Goal: Task Accomplishment & Management: Use online tool/utility

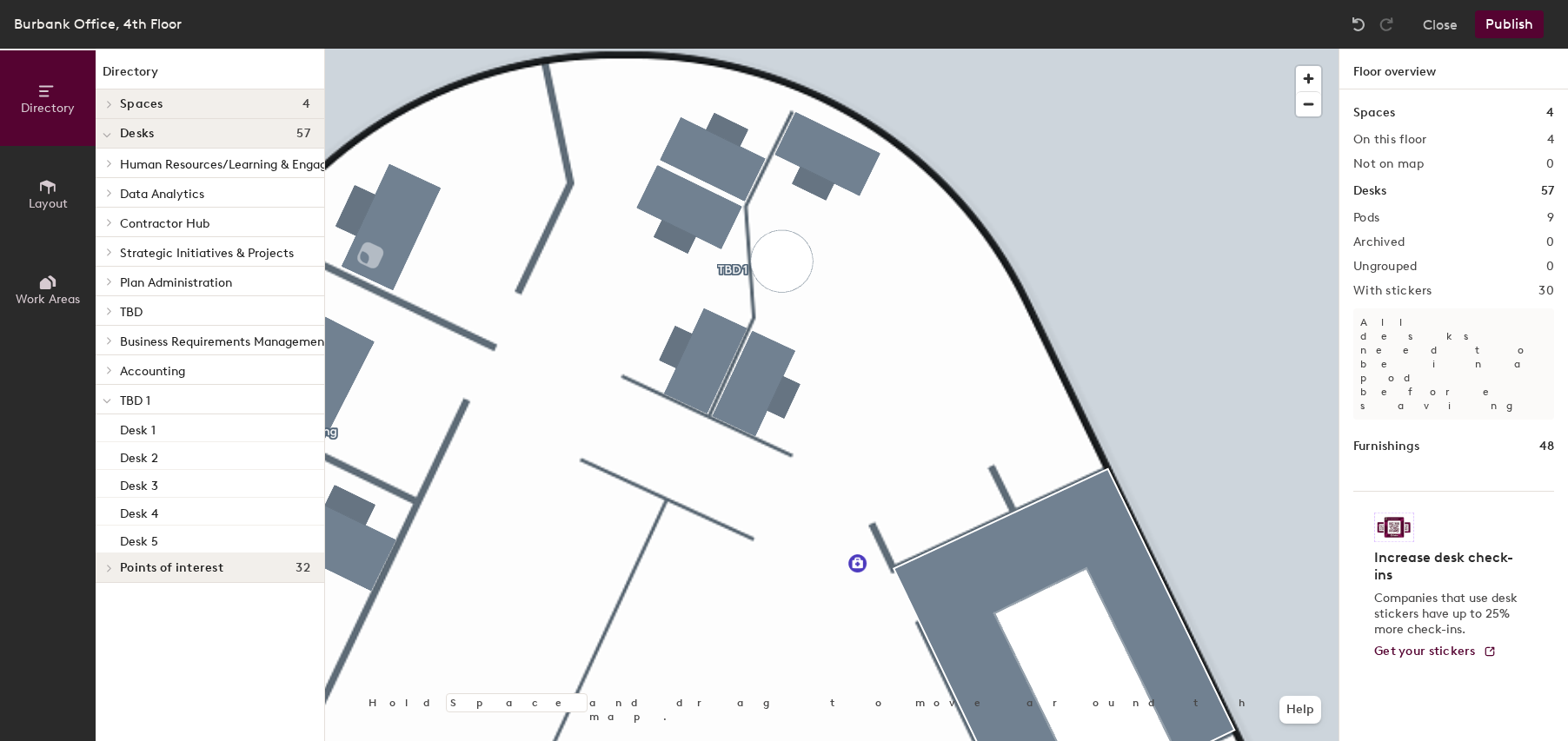
click at [46, 201] on span "Layout" at bounding box center [48, 203] width 39 height 15
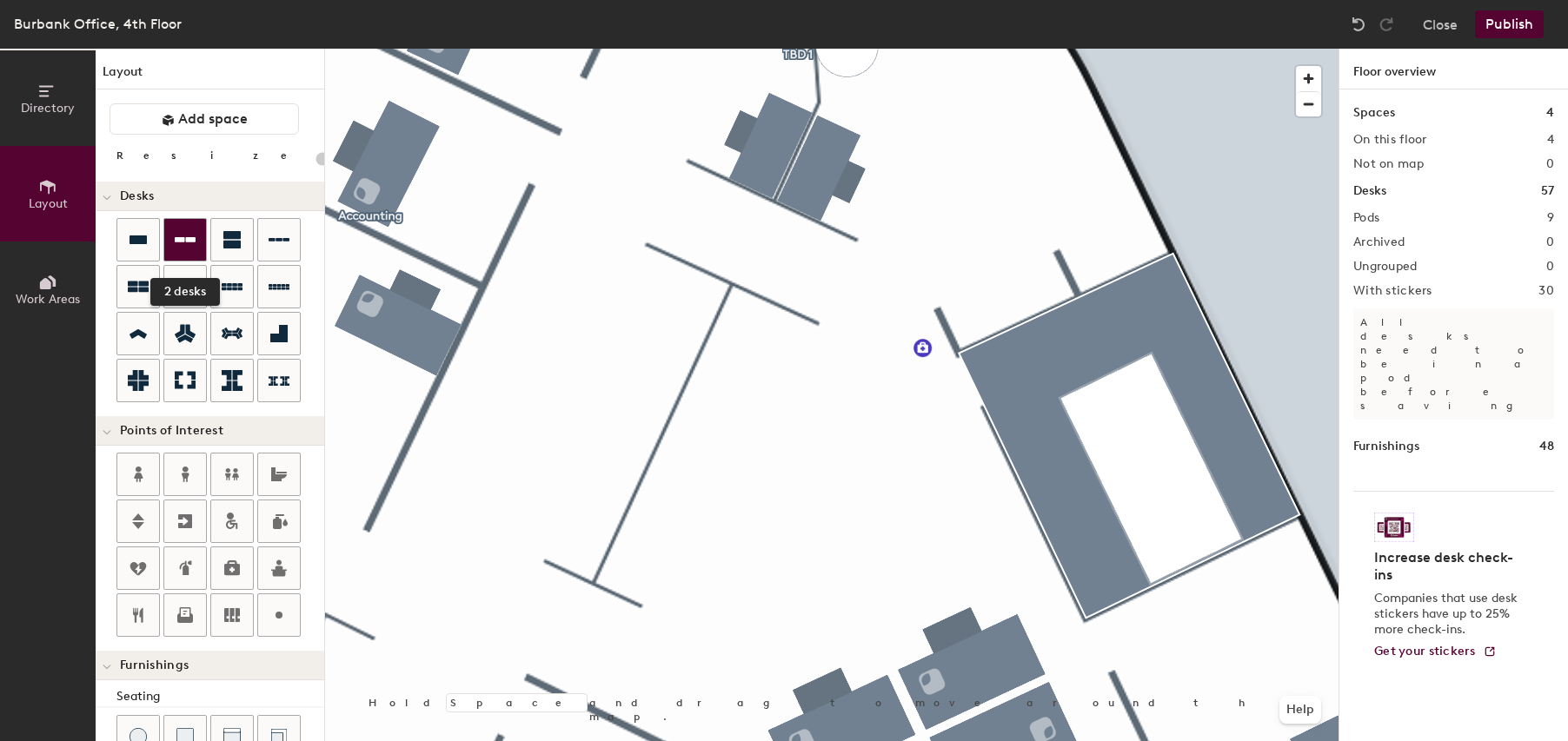
click at [187, 245] on icon at bounding box center [184, 239] width 21 height 21
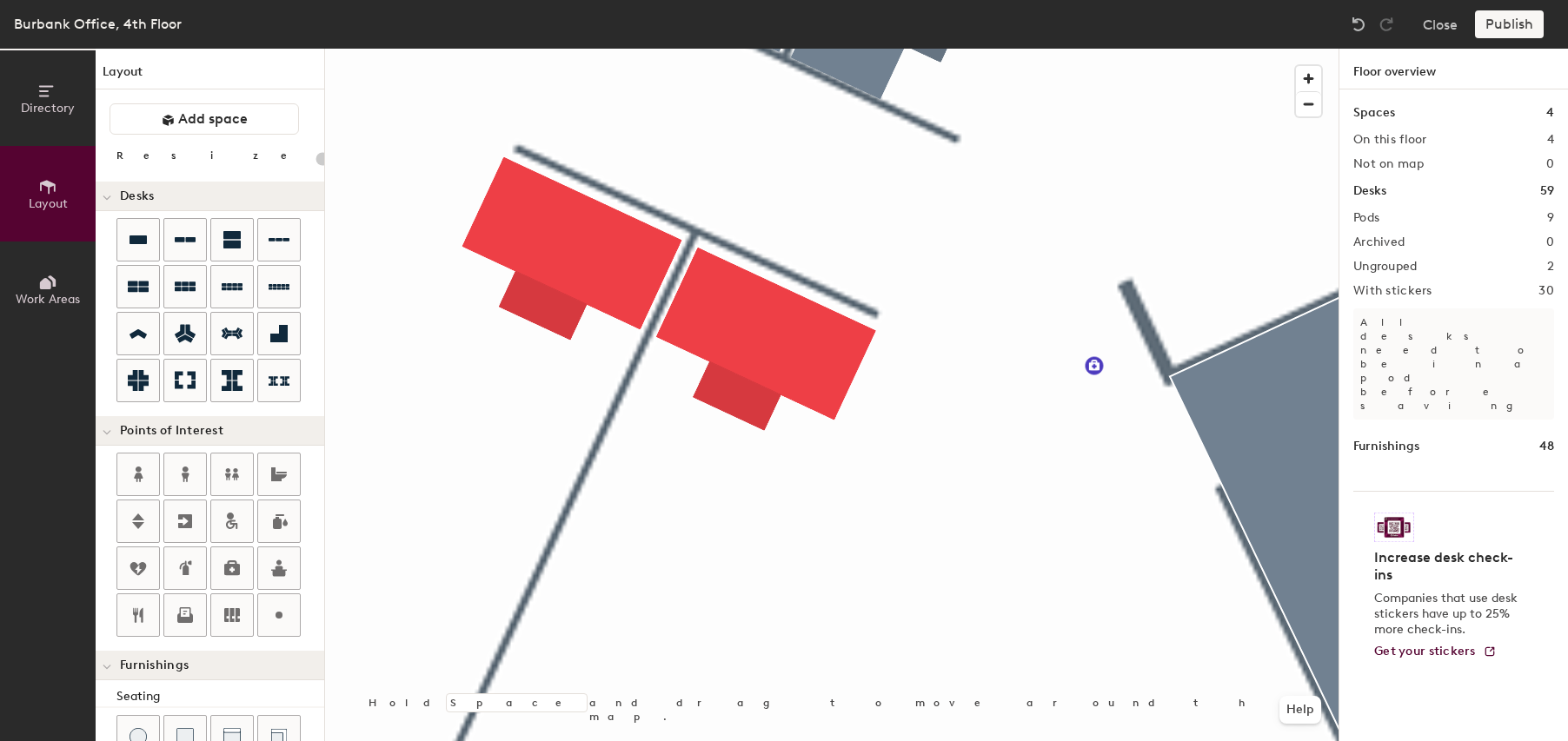
type input "100"
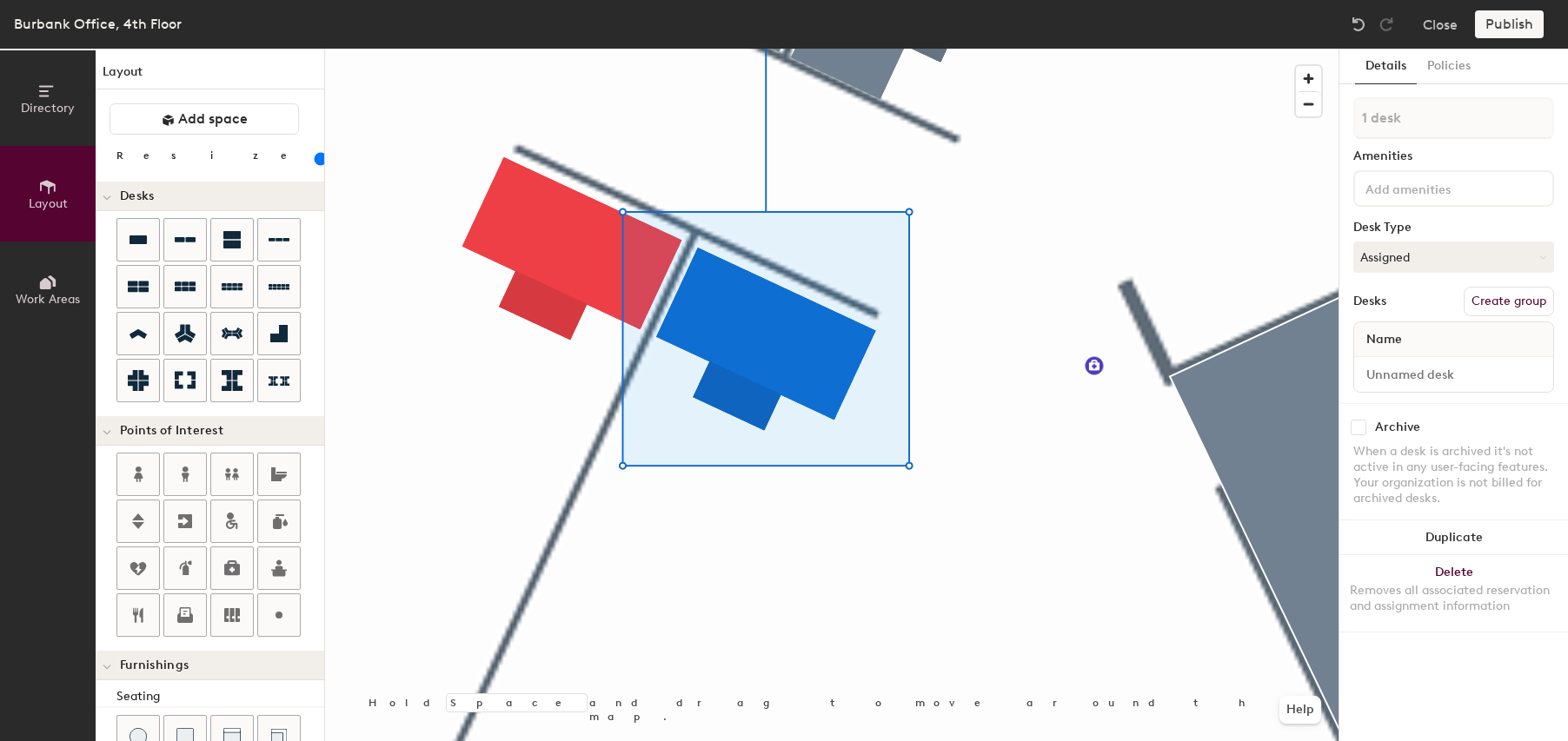
type input "2 desks"
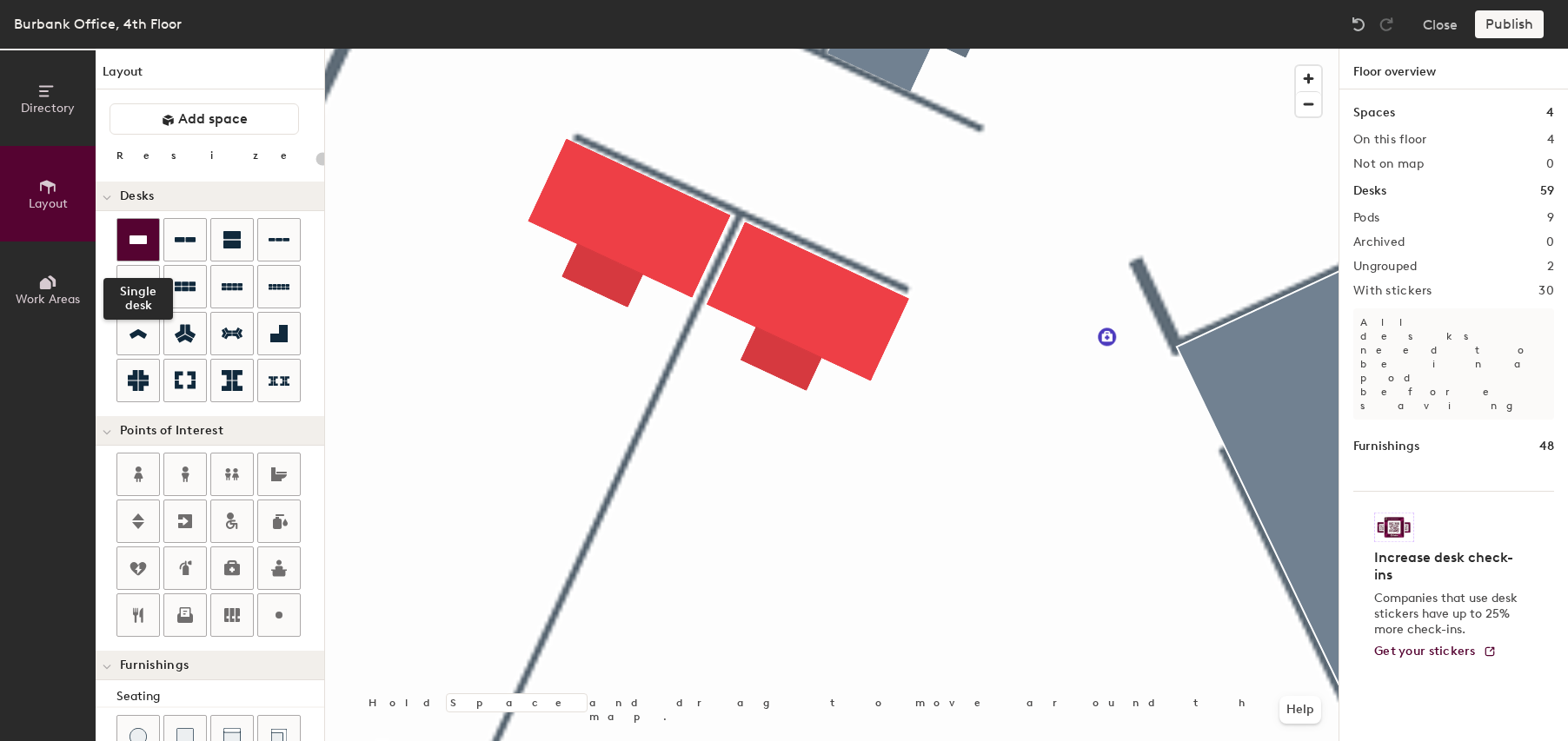
click at [138, 245] on icon at bounding box center [137, 239] width 21 height 21
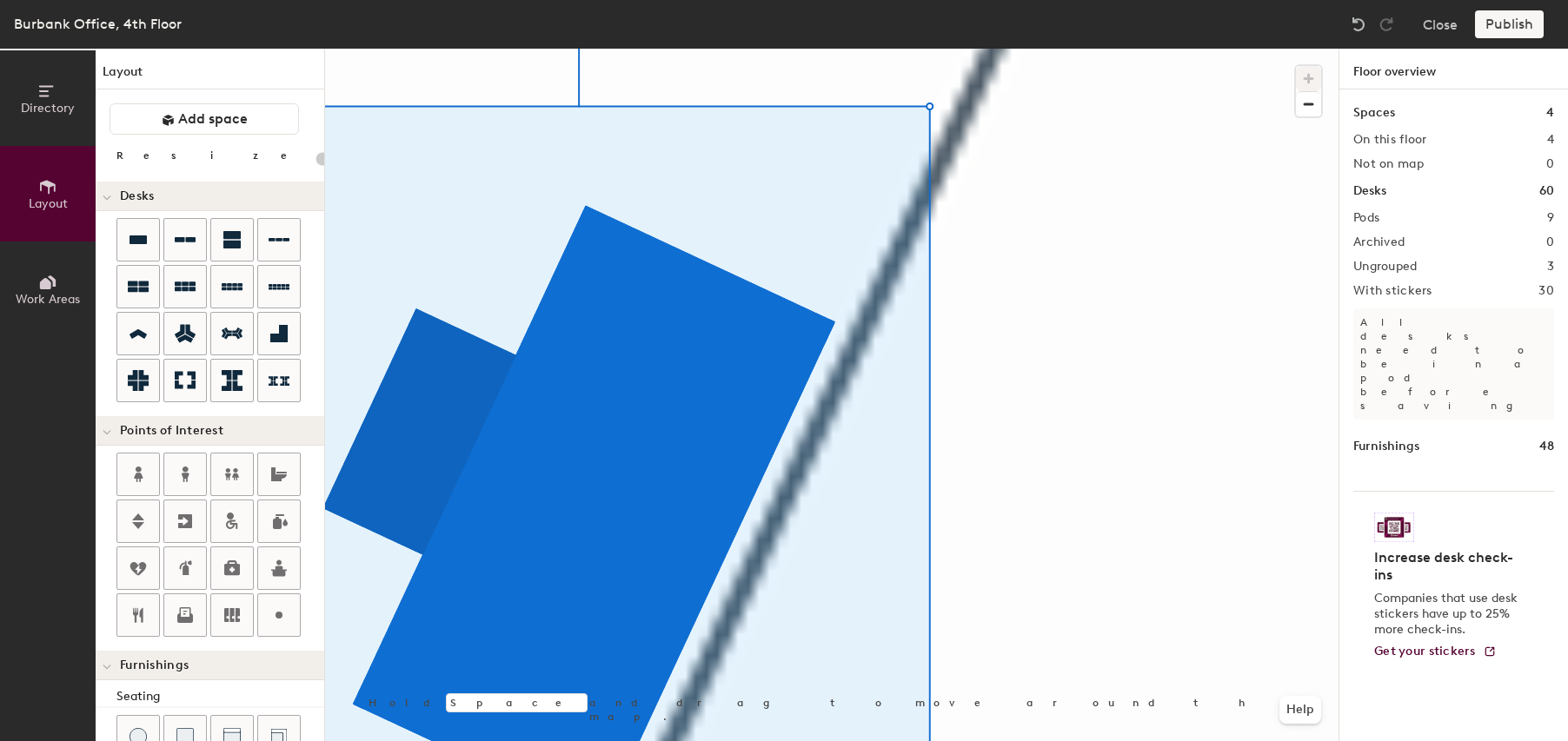
type input "20"
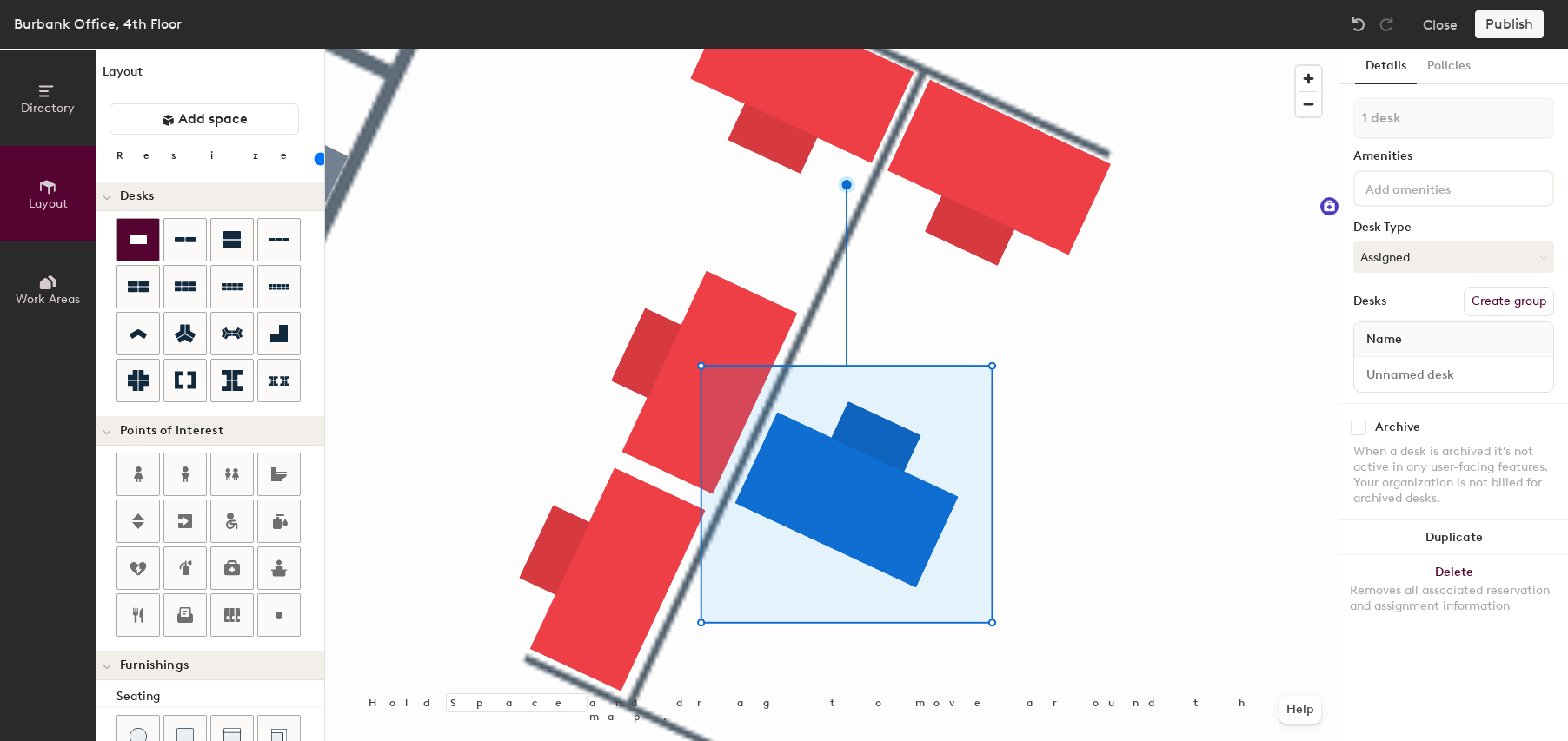
click at [132, 245] on icon at bounding box center [137, 239] width 21 height 21
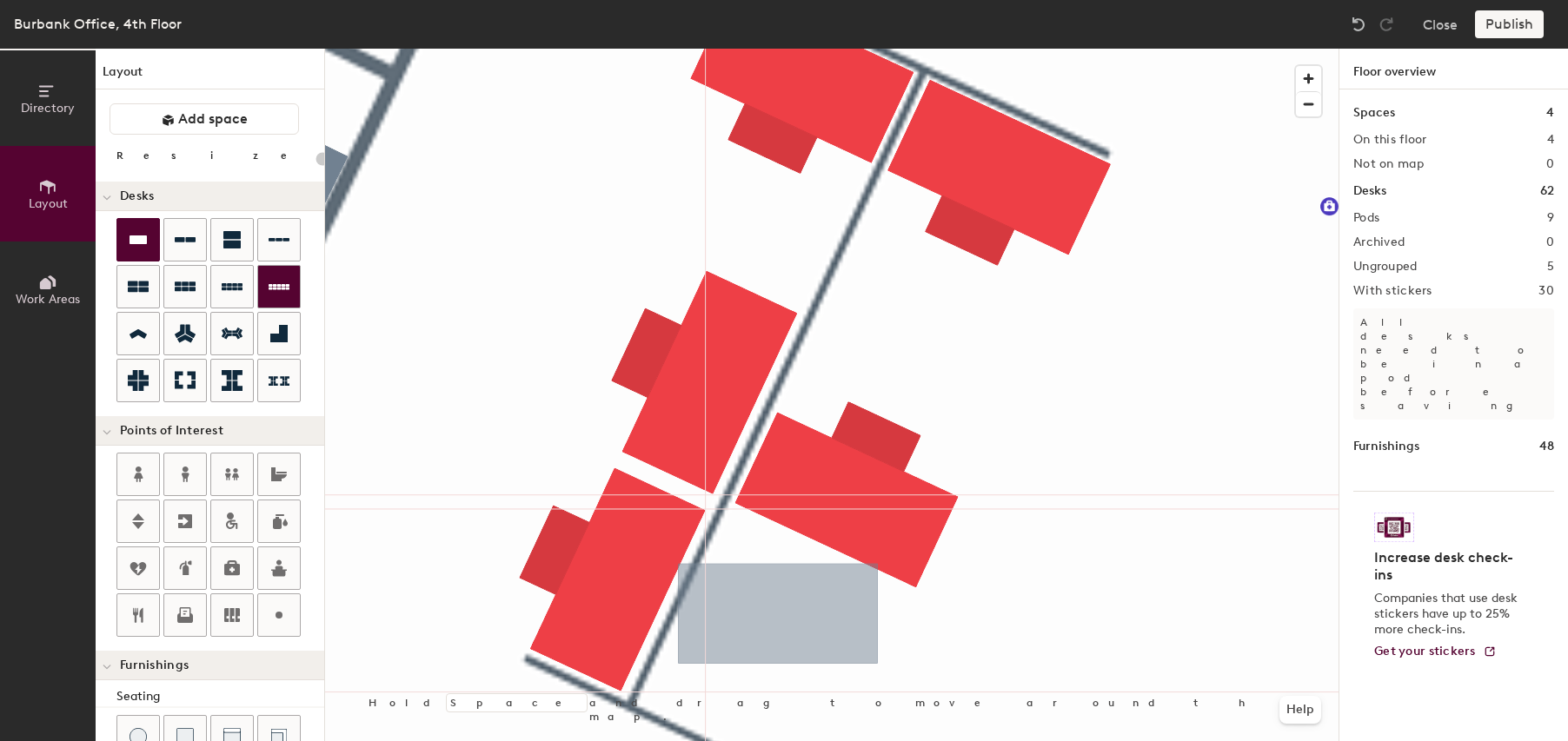
click at [817, 629] on div "Directory Layout Work Areas Layout Add space Resize Desks Points of Interest Fu…" at bounding box center [784, 394] width 1568 height 692
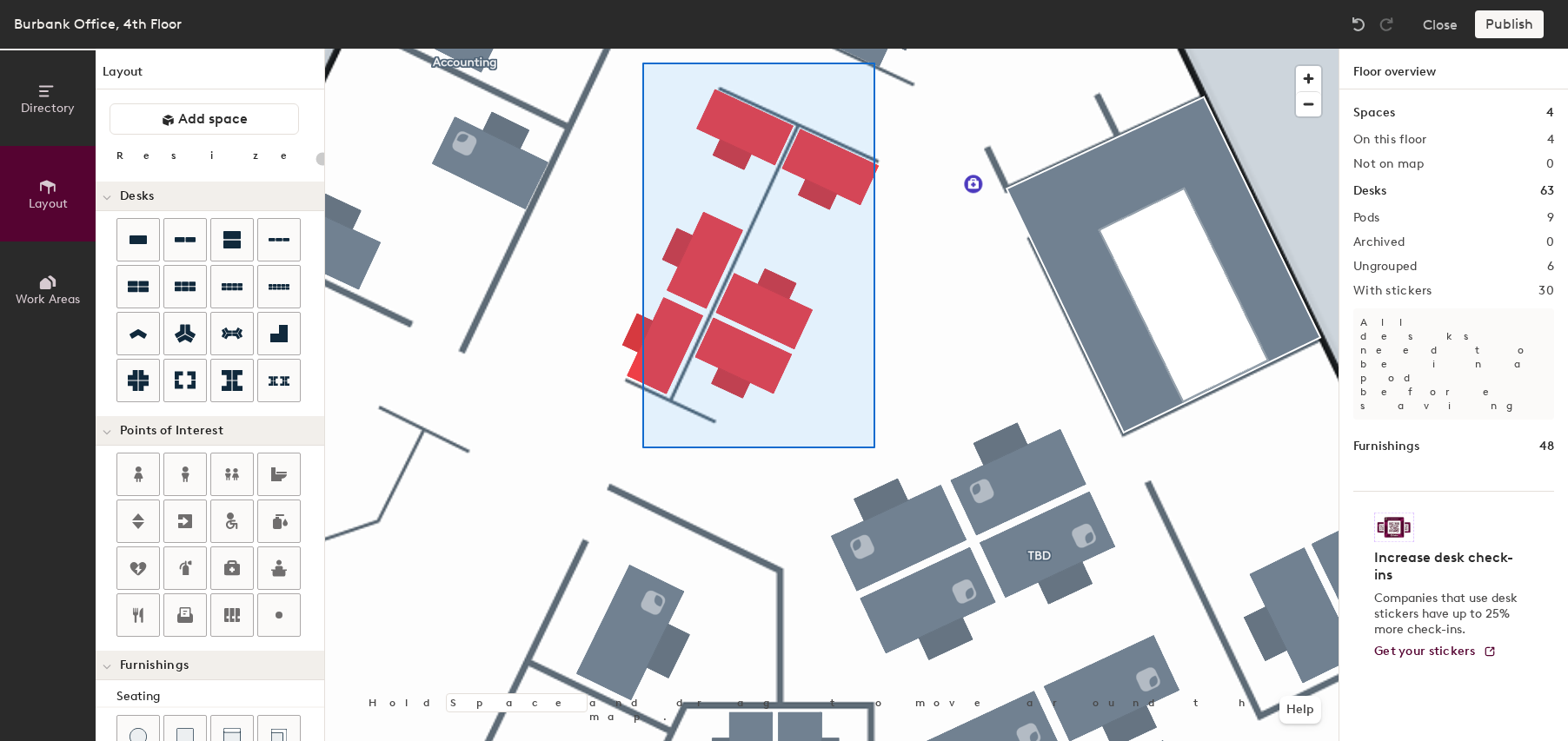
type input "100"
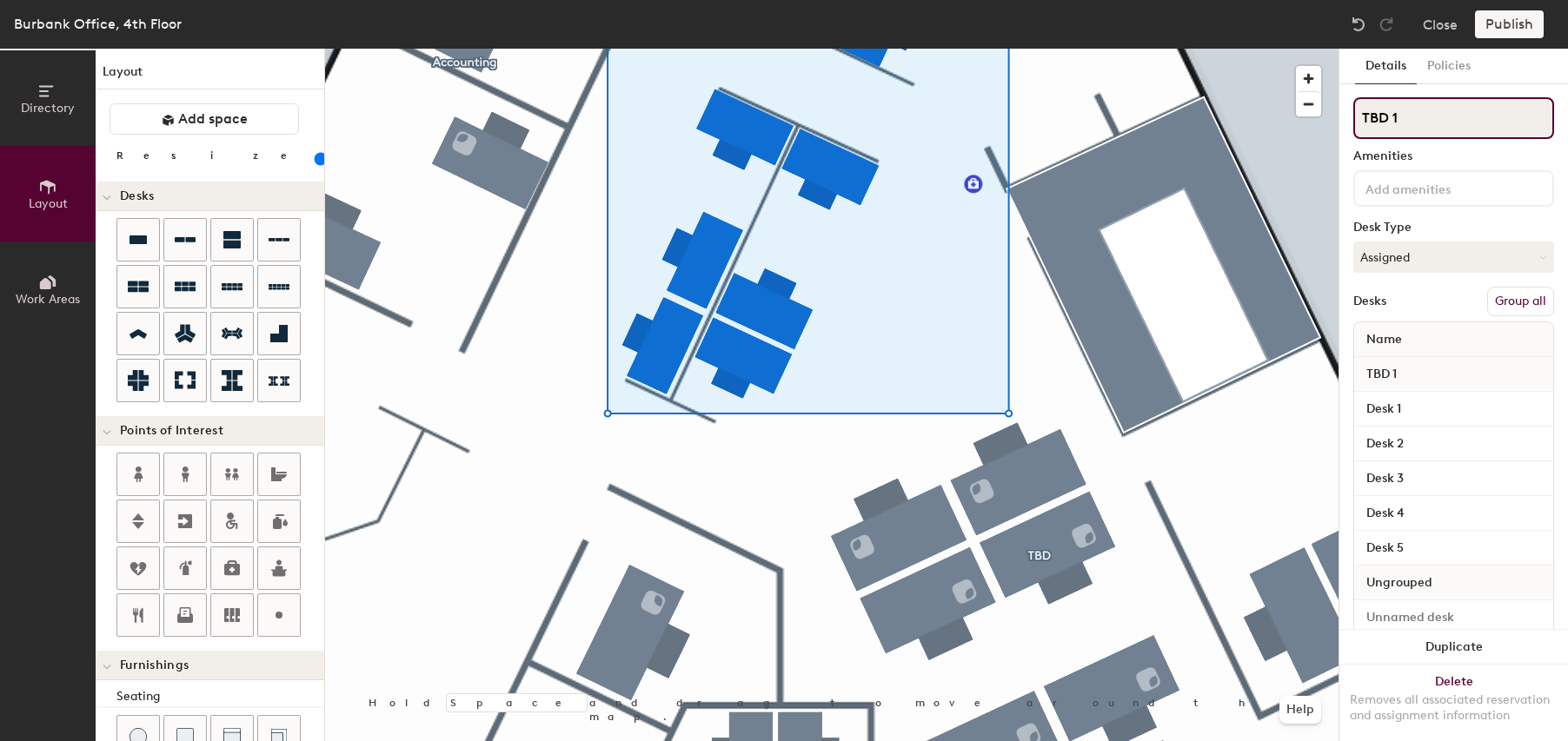
click at [1413, 120] on input "TBD 1" at bounding box center [1452, 119] width 200 height 42
type input "TBD 2"
click at [1510, 297] on button "Group all" at bounding box center [1519, 302] width 67 height 30
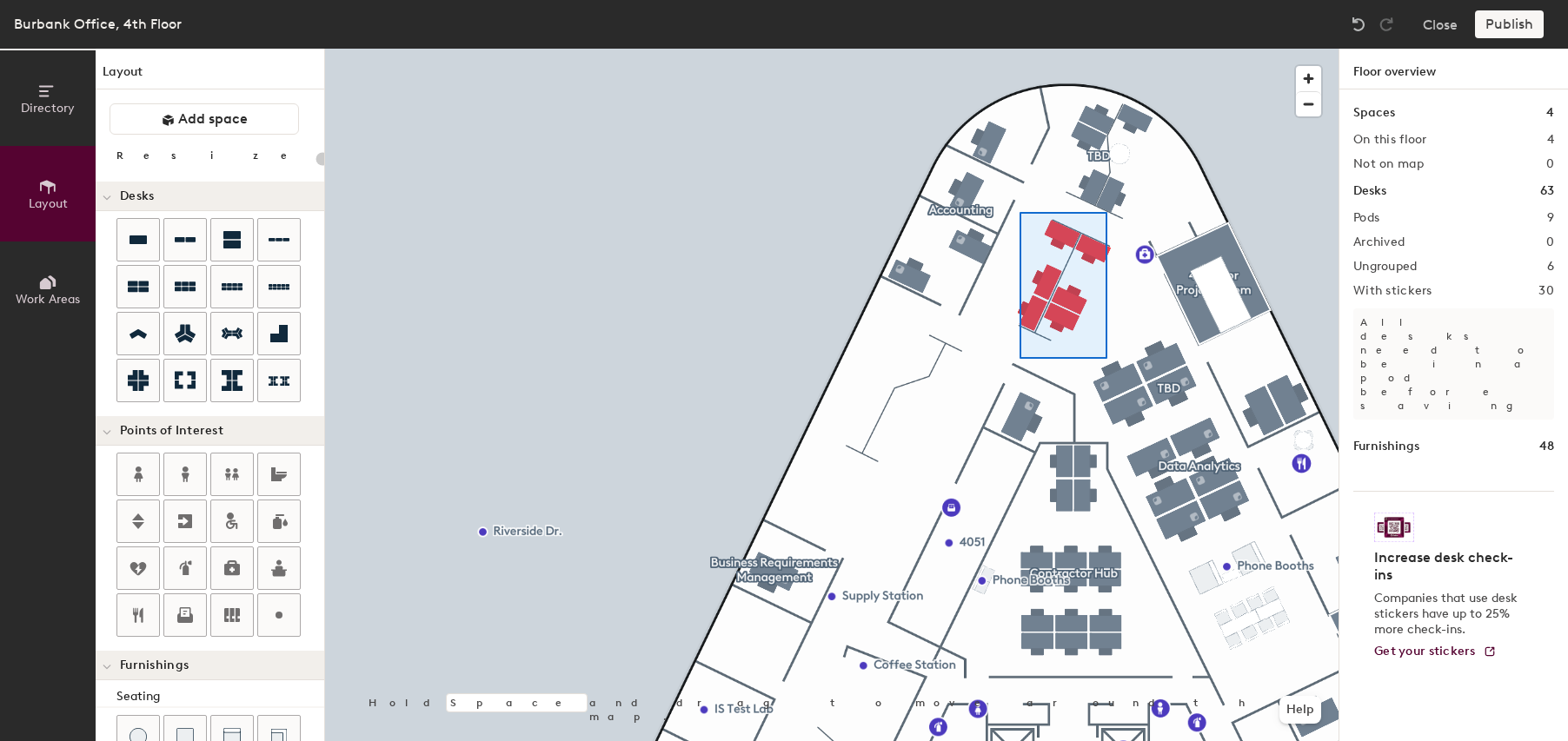
type input "100"
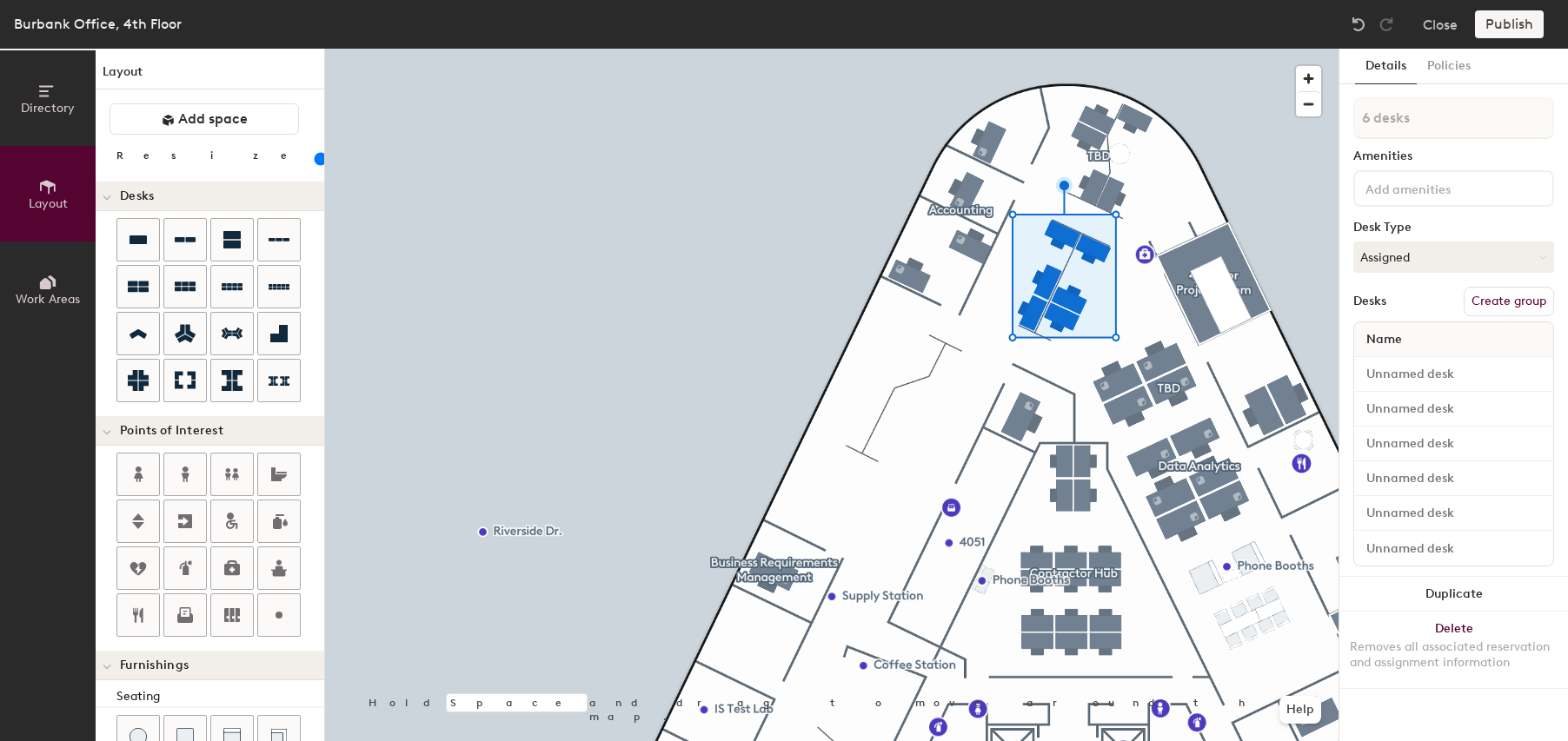
click at [1500, 302] on button "Create group" at bounding box center [1508, 302] width 91 height 30
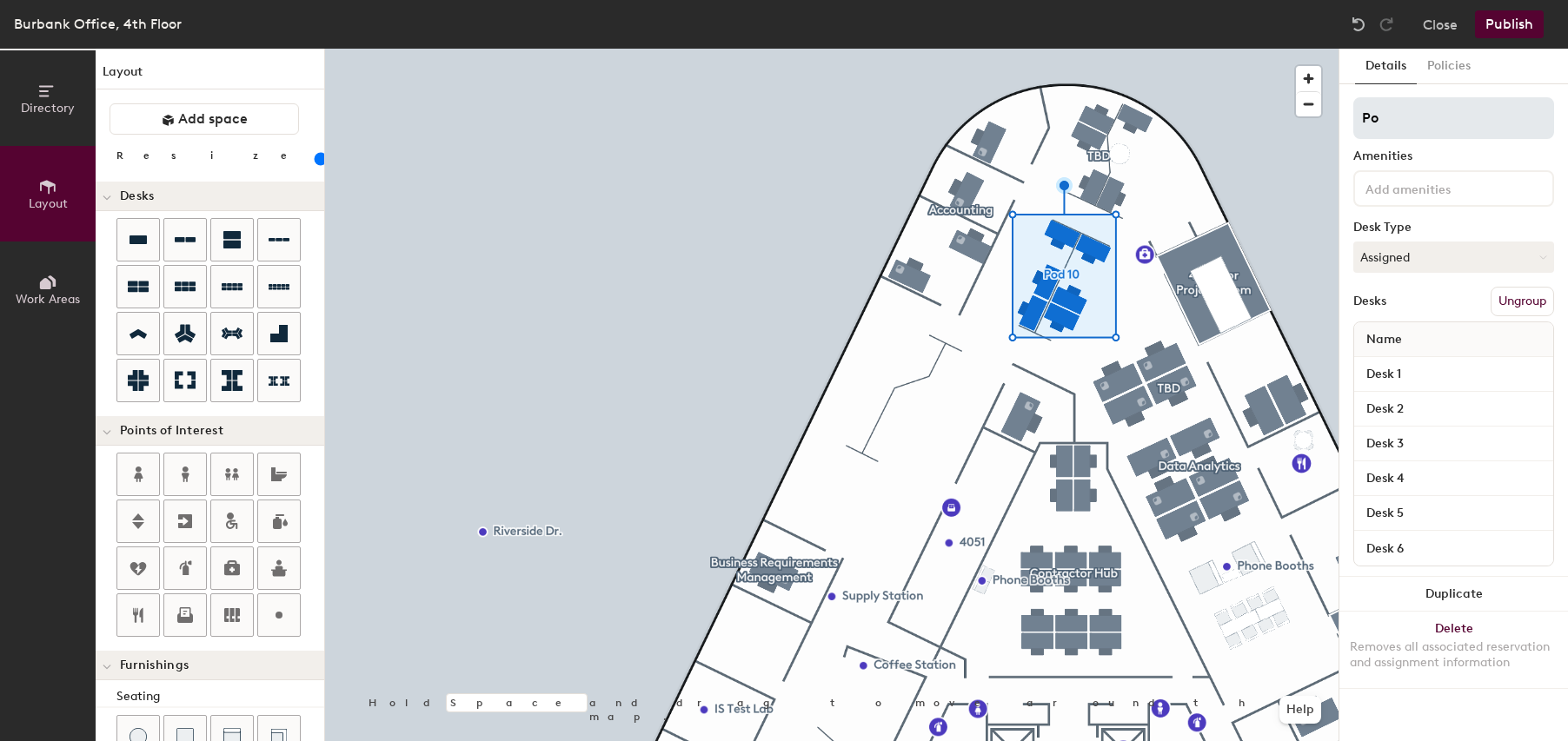
type input "P"
type input "TBD 2"
click at [1518, 25] on button "Publish" at bounding box center [1508, 24] width 69 height 28
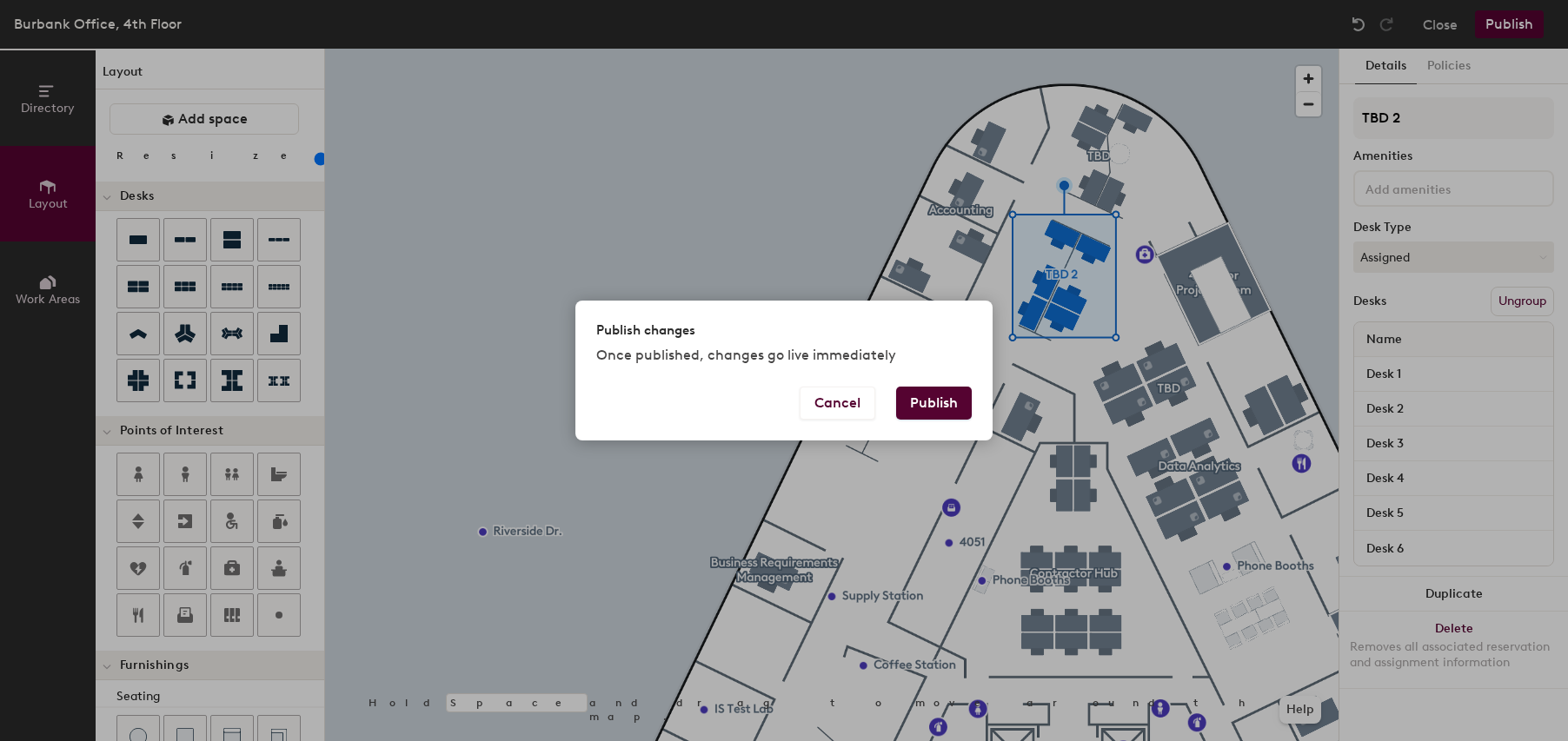
click at [933, 405] on button "Publish" at bounding box center [933, 402] width 76 height 33
type input "20"
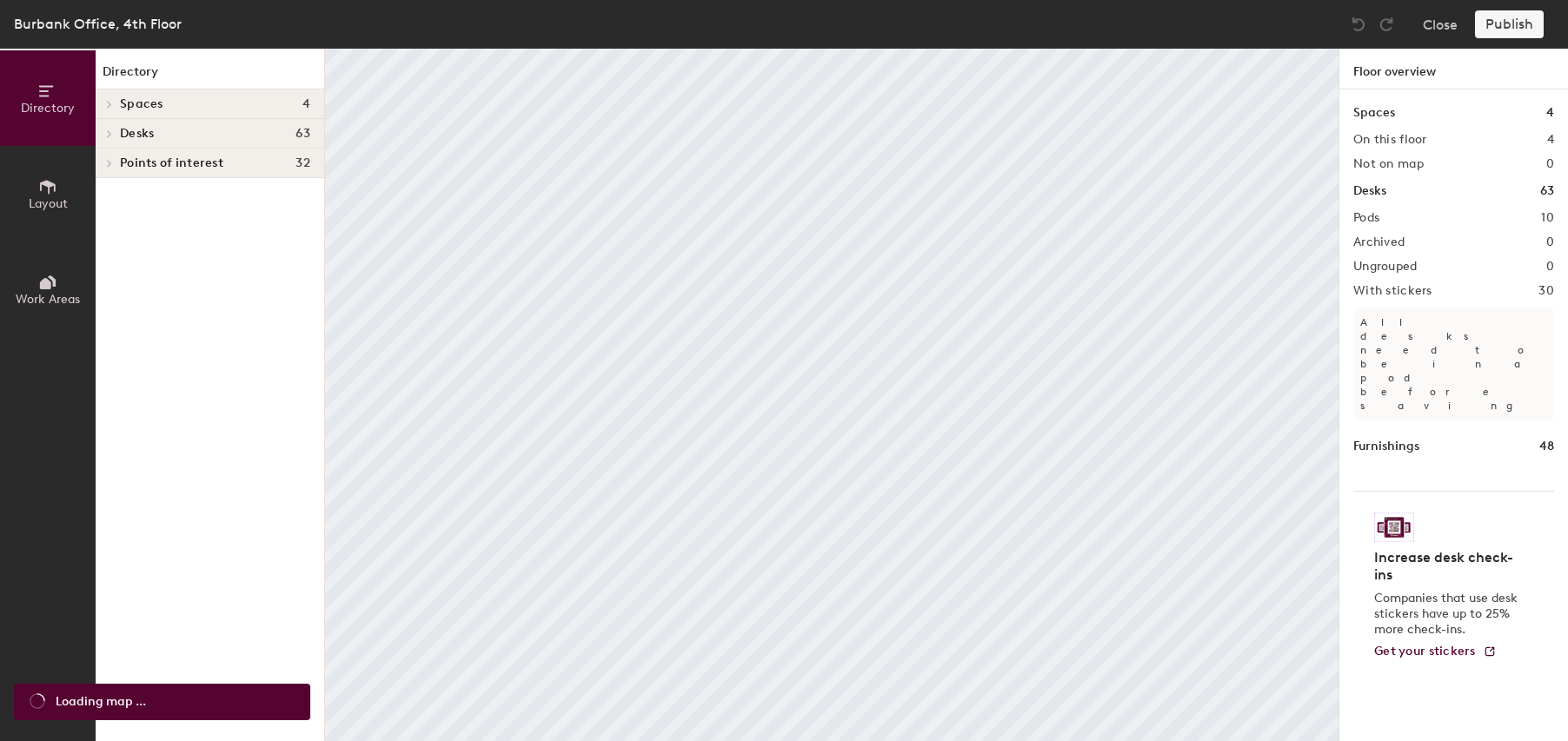
click at [40, 195] on icon at bounding box center [47, 186] width 19 height 19
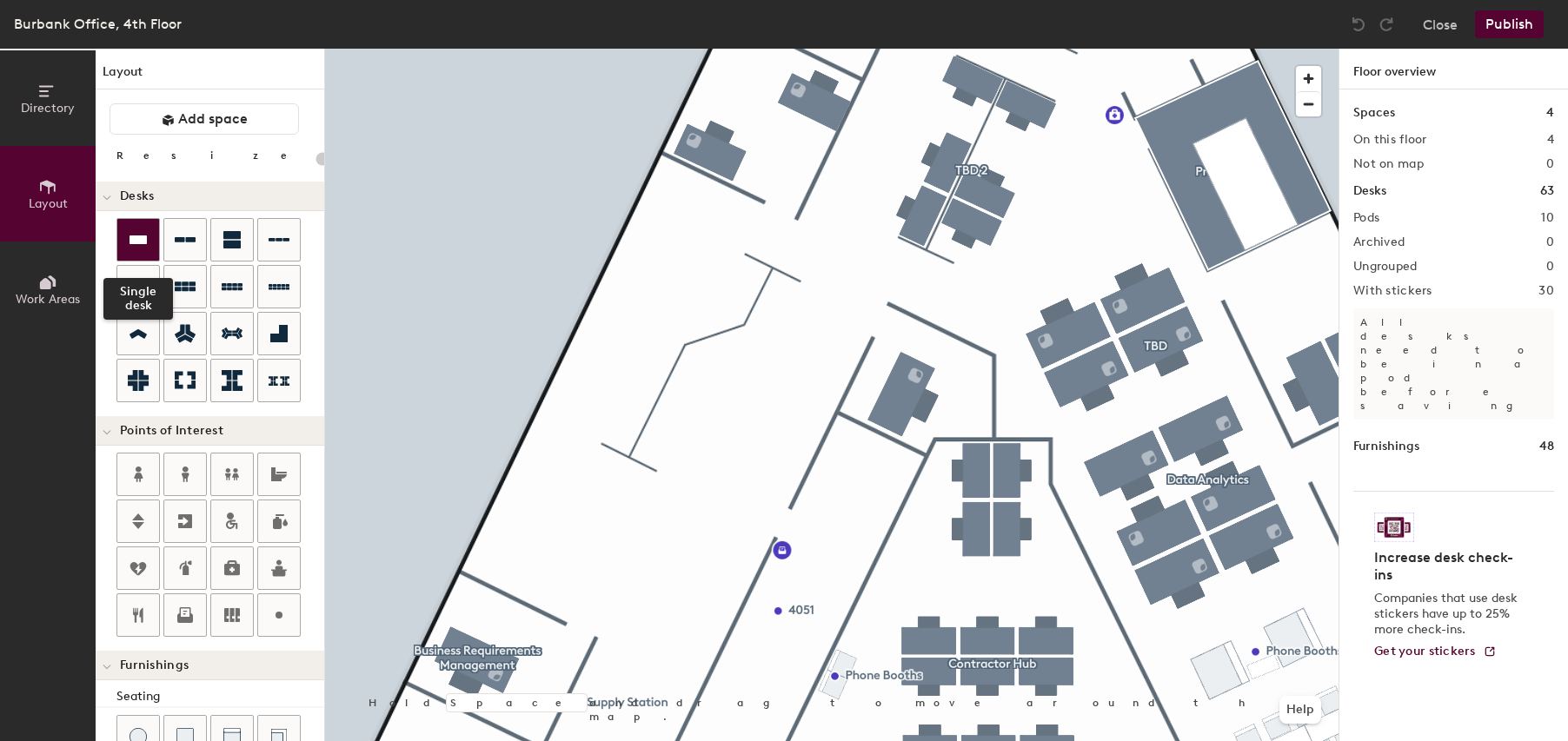
click at [136, 240] on icon at bounding box center [137, 239] width 17 height 9
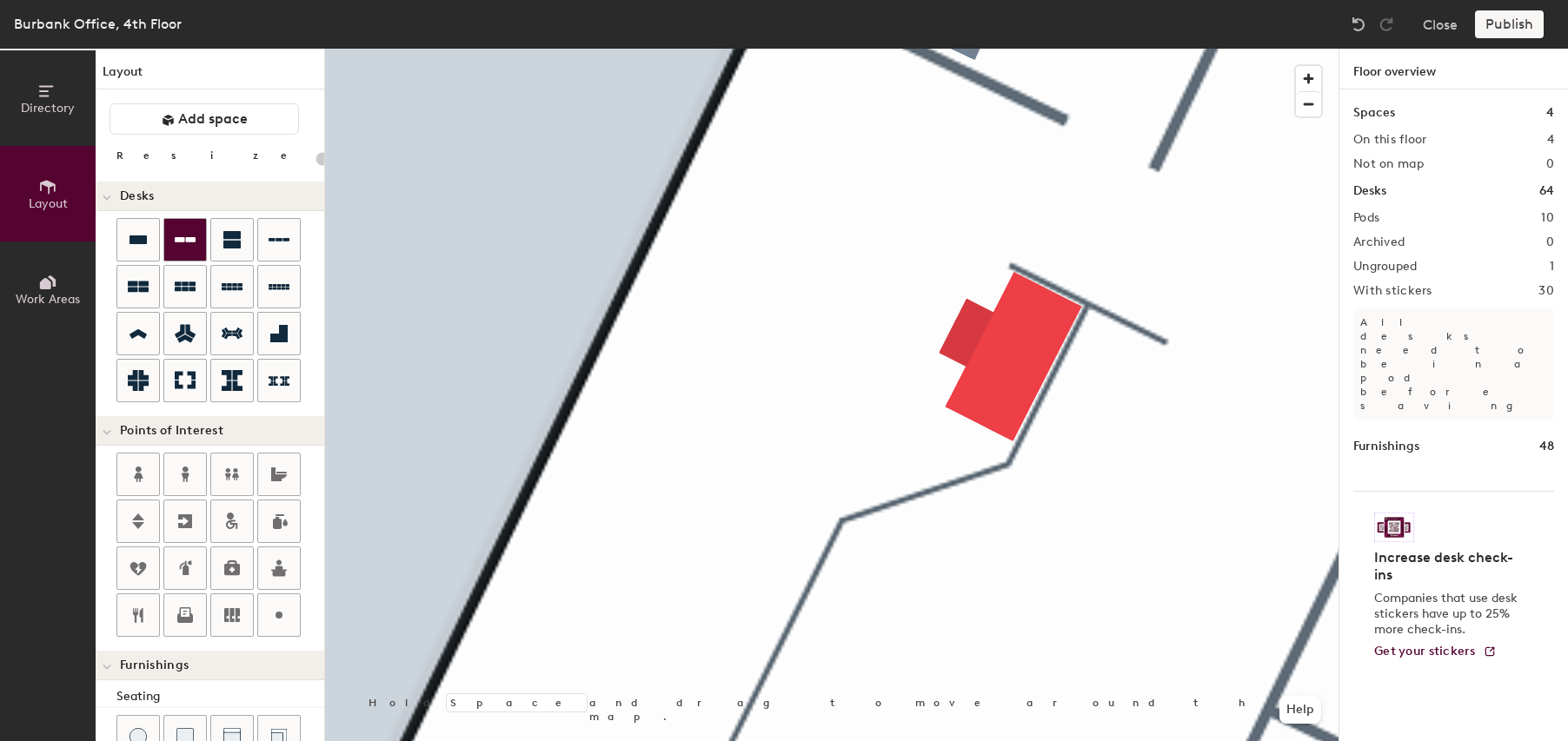
click at [1162, 483] on div "Directory Layout Work Areas Layout Add space Resize Desks Points of Interest Fu…" at bounding box center [784, 394] width 1568 height 692
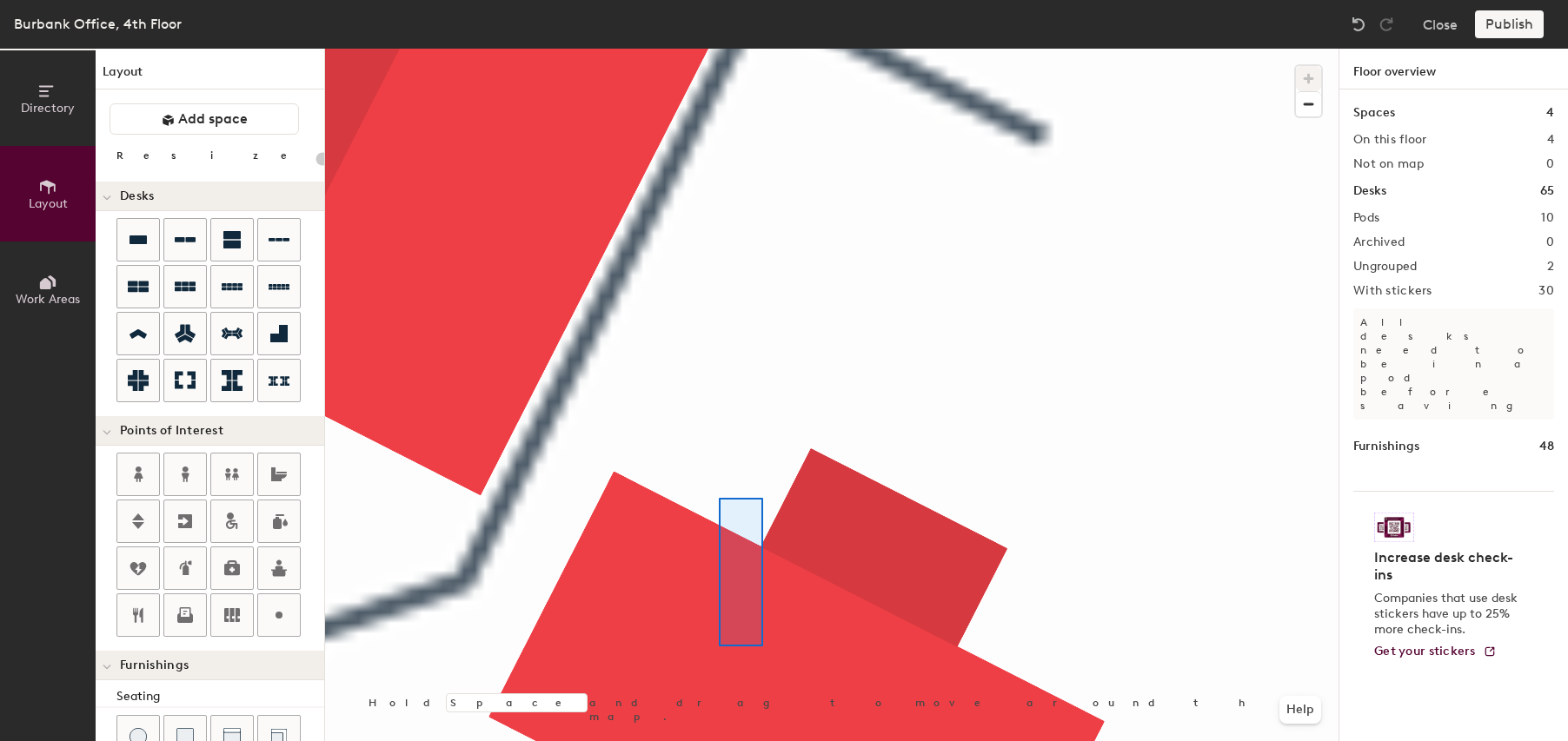
drag, startPoint x: 144, startPoint y: 238, endPoint x: 743, endPoint y: 537, distance: 669.5
click at [757, 49] on div at bounding box center [831, 49] width 1013 height 0
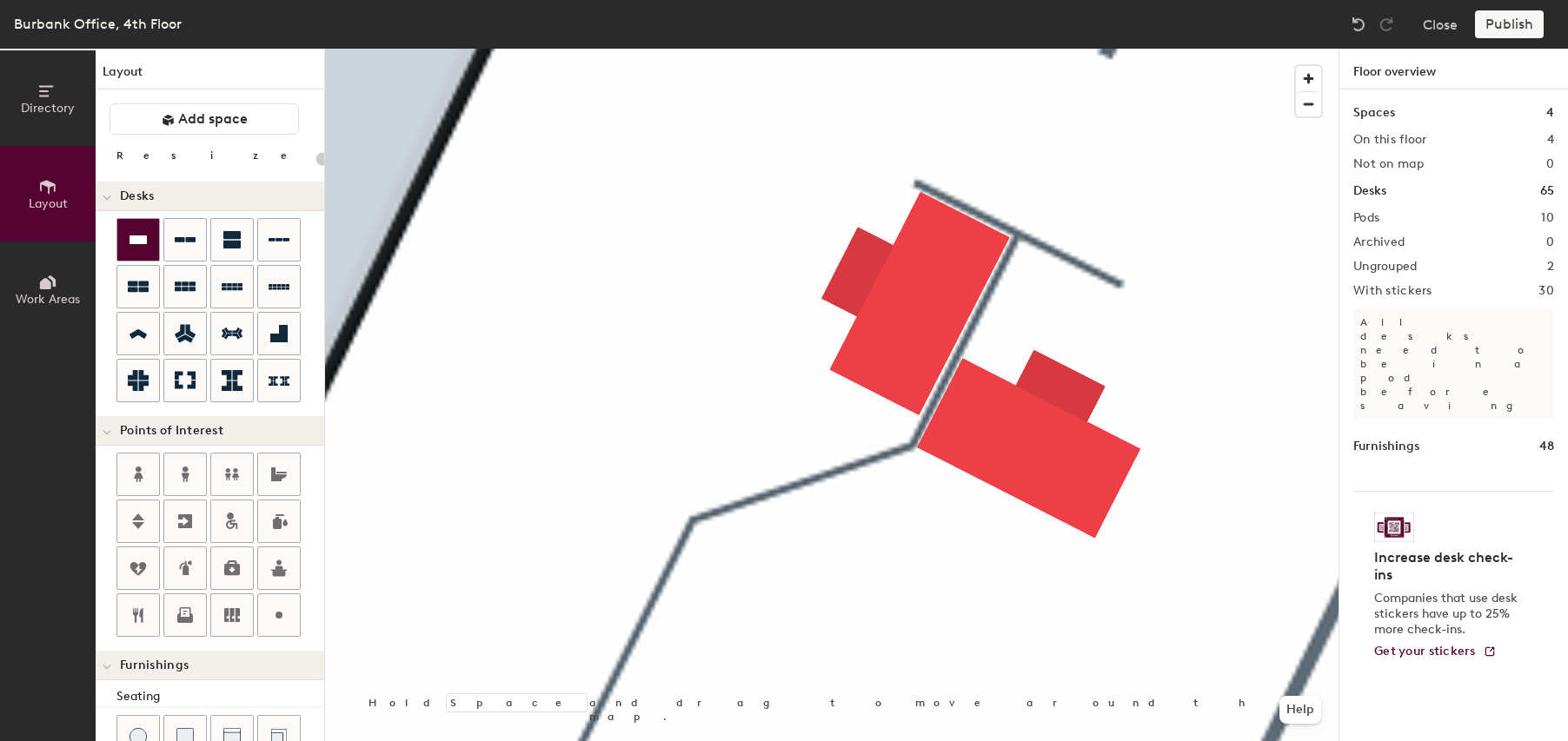
click at [149, 247] on div at bounding box center [138, 240] width 42 height 42
click at [493, 468] on div "Directory Layout Work Areas Layout Add space Resize Desks Points of Interest Fu…" at bounding box center [784, 394] width 1568 height 692
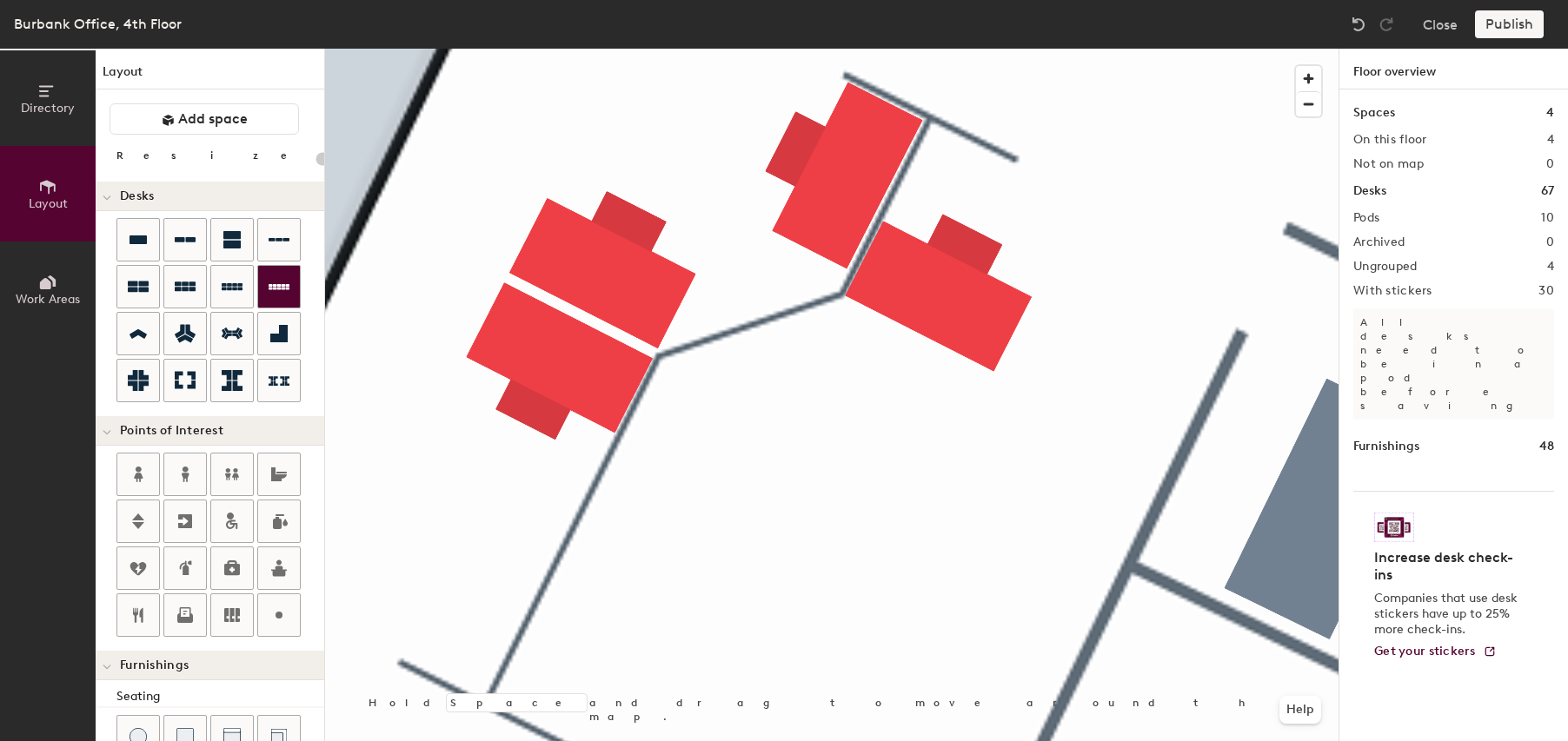
click at [561, 611] on div "Directory Layout Work Areas Layout Add space Resize Desks Points of Interest Fu…" at bounding box center [784, 394] width 1568 height 692
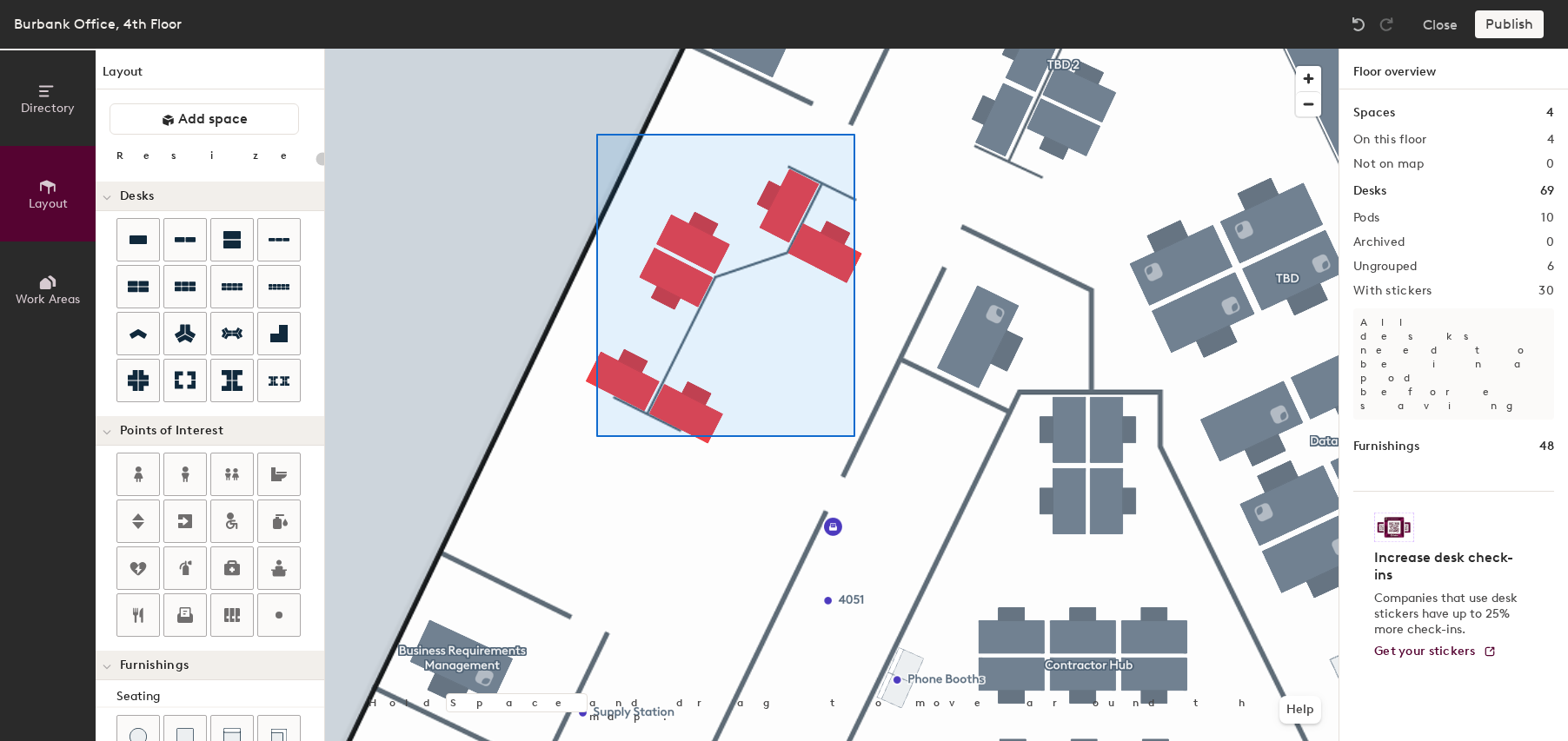
type input "100"
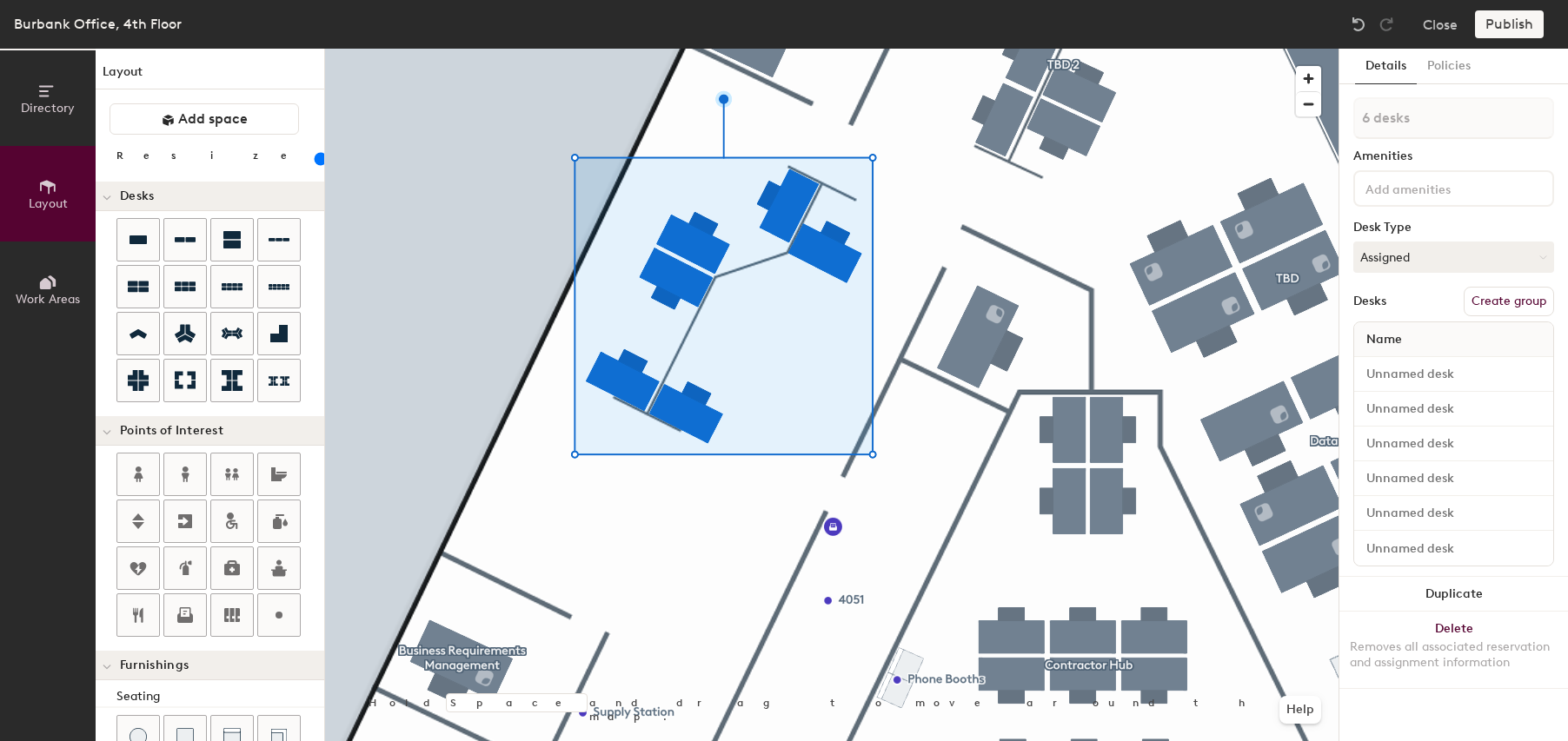
click at [1492, 306] on button "Create group" at bounding box center [1508, 302] width 91 height 30
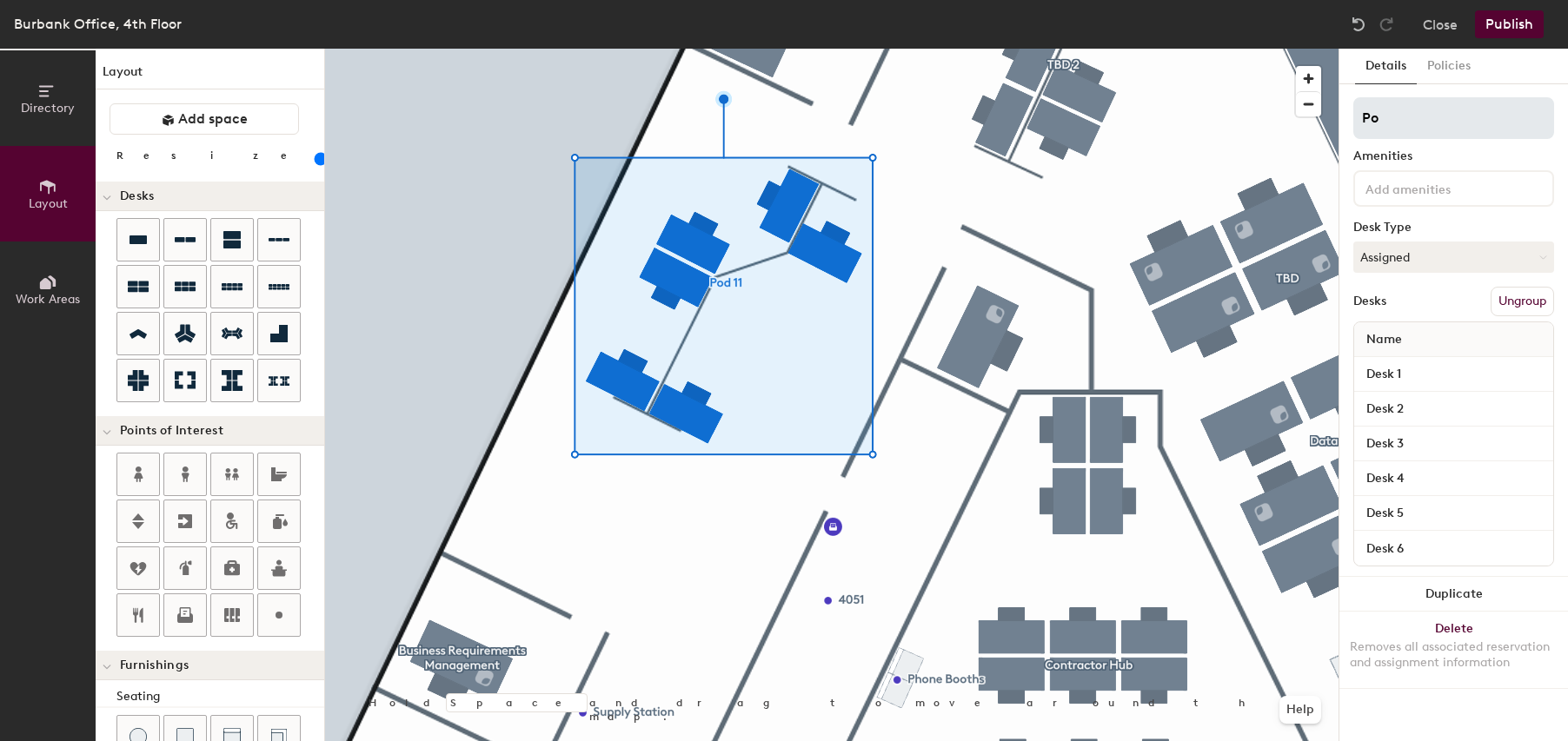
type input "P"
type input "TBD 3"
click at [1520, 31] on button "Publish" at bounding box center [1508, 24] width 69 height 28
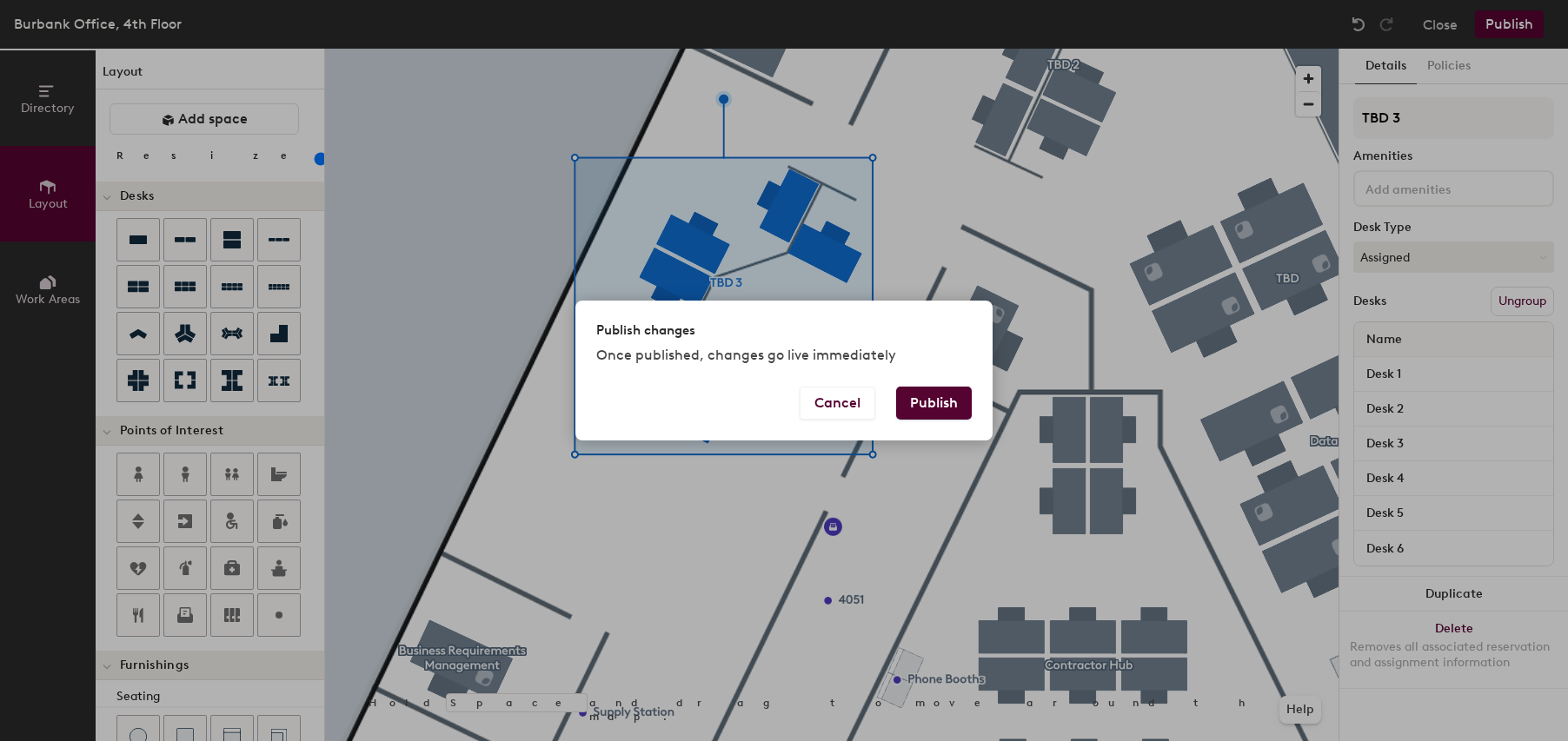
click at [942, 396] on button "Publish" at bounding box center [933, 402] width 76 height 33
type input "20"
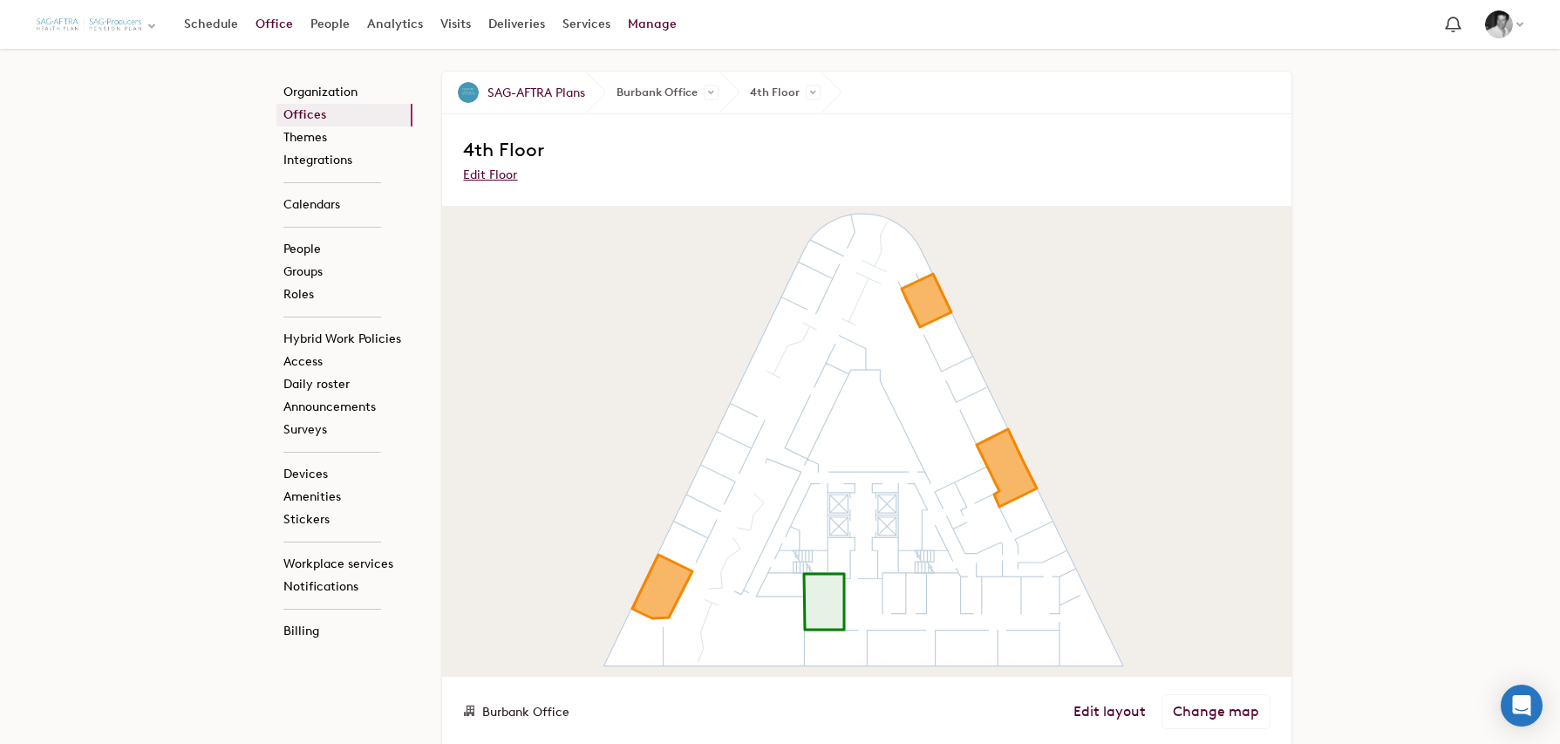
click at [269, 20] on link "Office" at bounding box center [274, 24] width 55 height 31
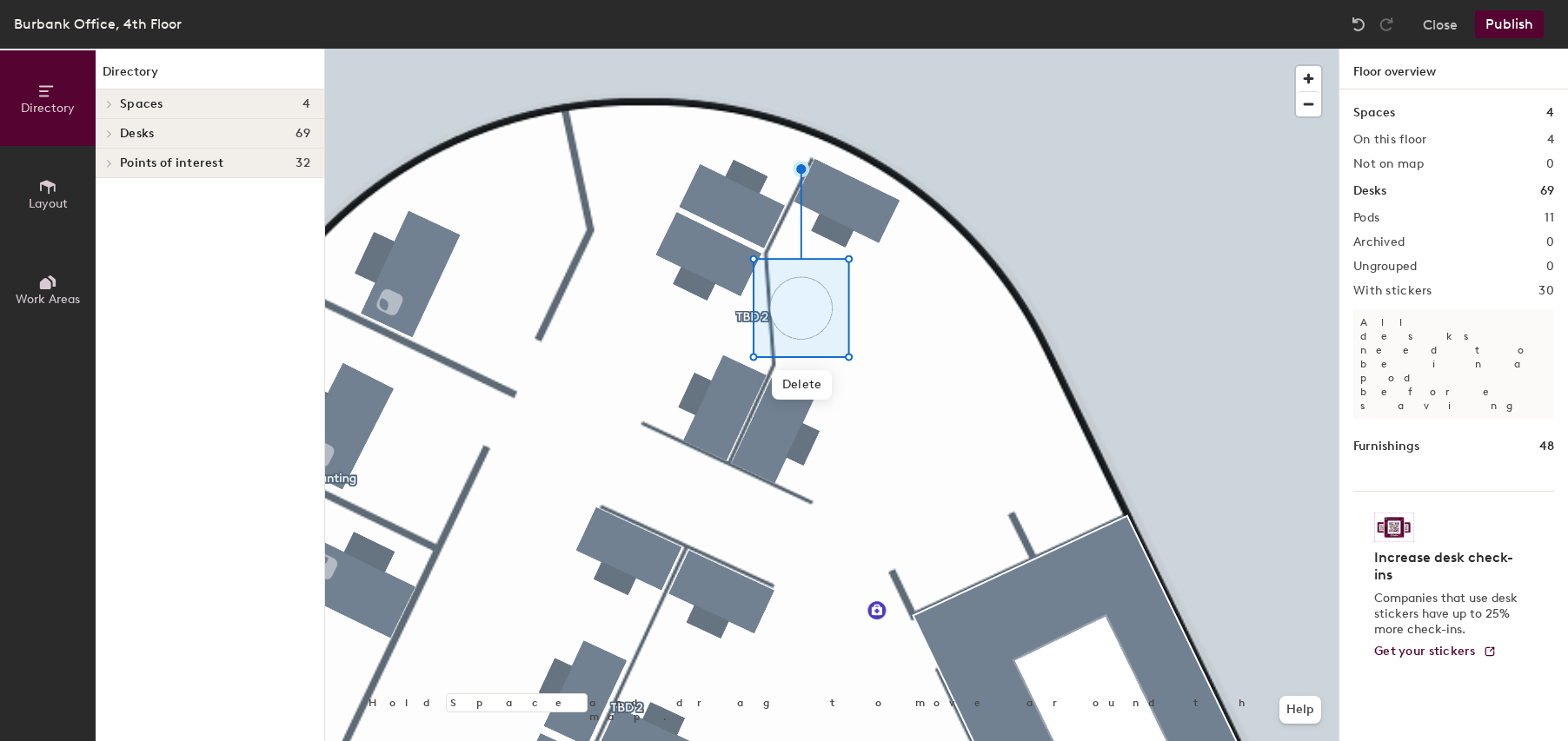
click at [1097, 49] on div at bounding box center [831, 49] width 1013 height 0
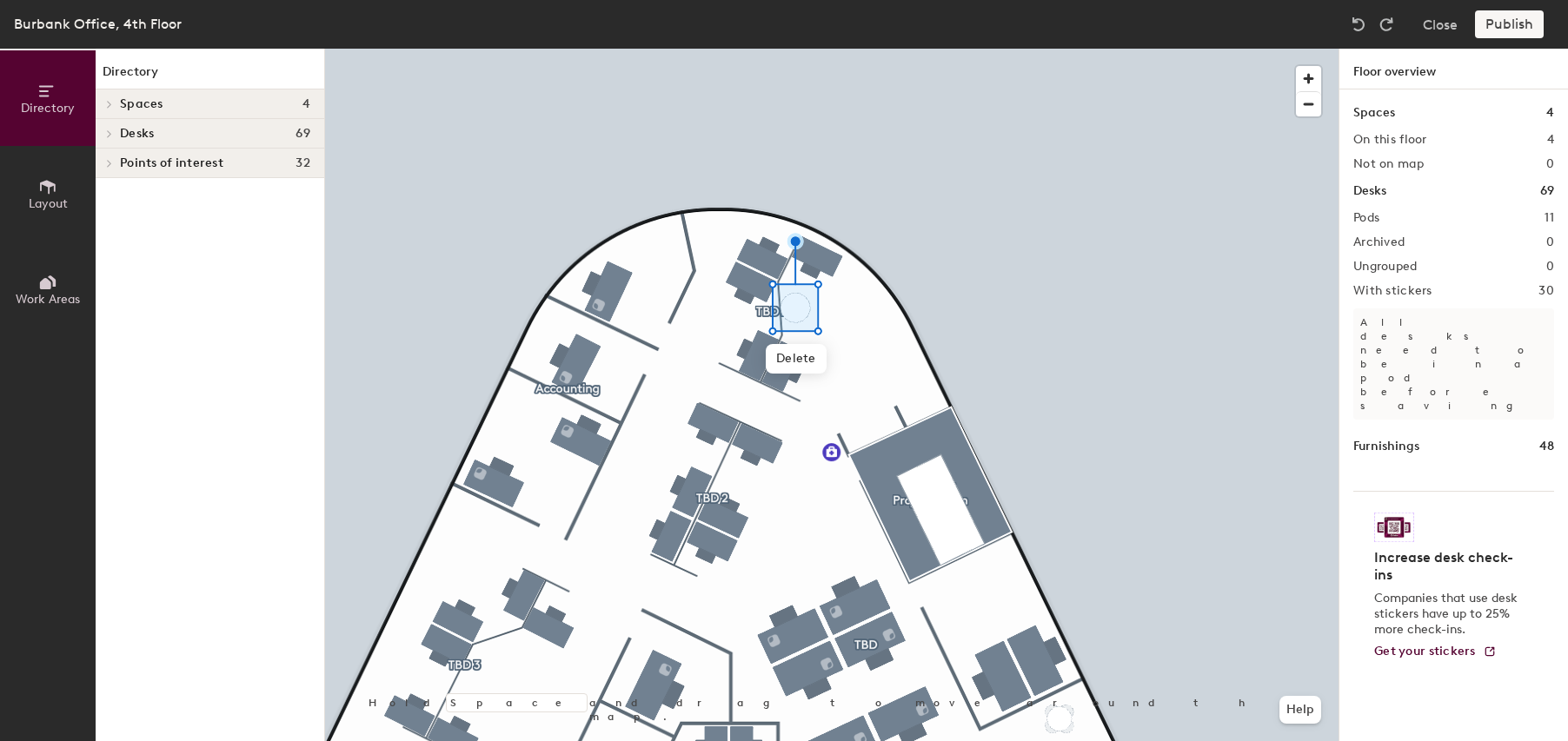
click at [43, 196] on span "Layout" at bounding box center [48, 203] width 39 height 15
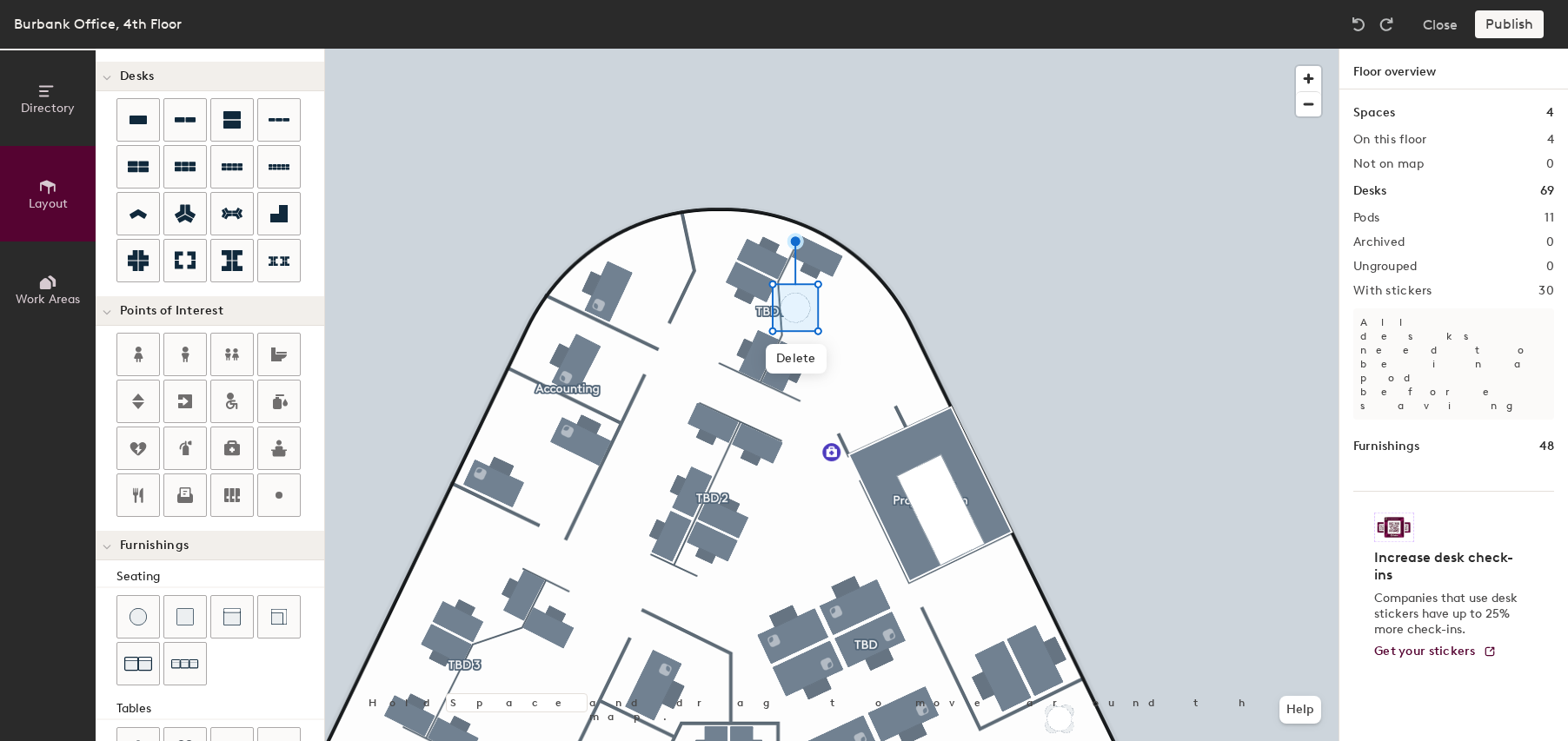
scroll to position [126, 0]
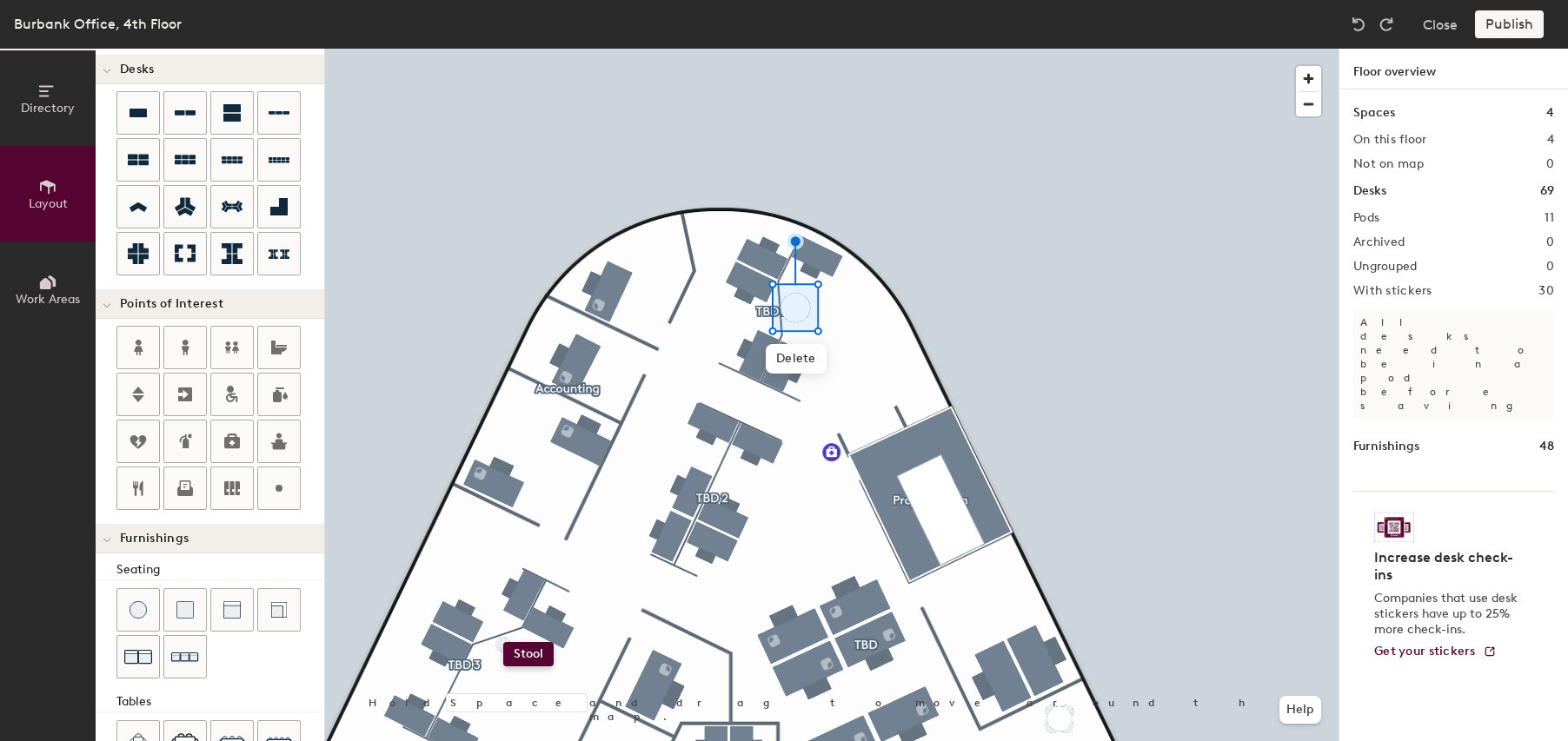
click at [503, 642] on div "Directory Layout Work Areas Layout Add space Resize Desks Points of Interest Fu…" at bounding box center [784, 394] width 1568 height 692
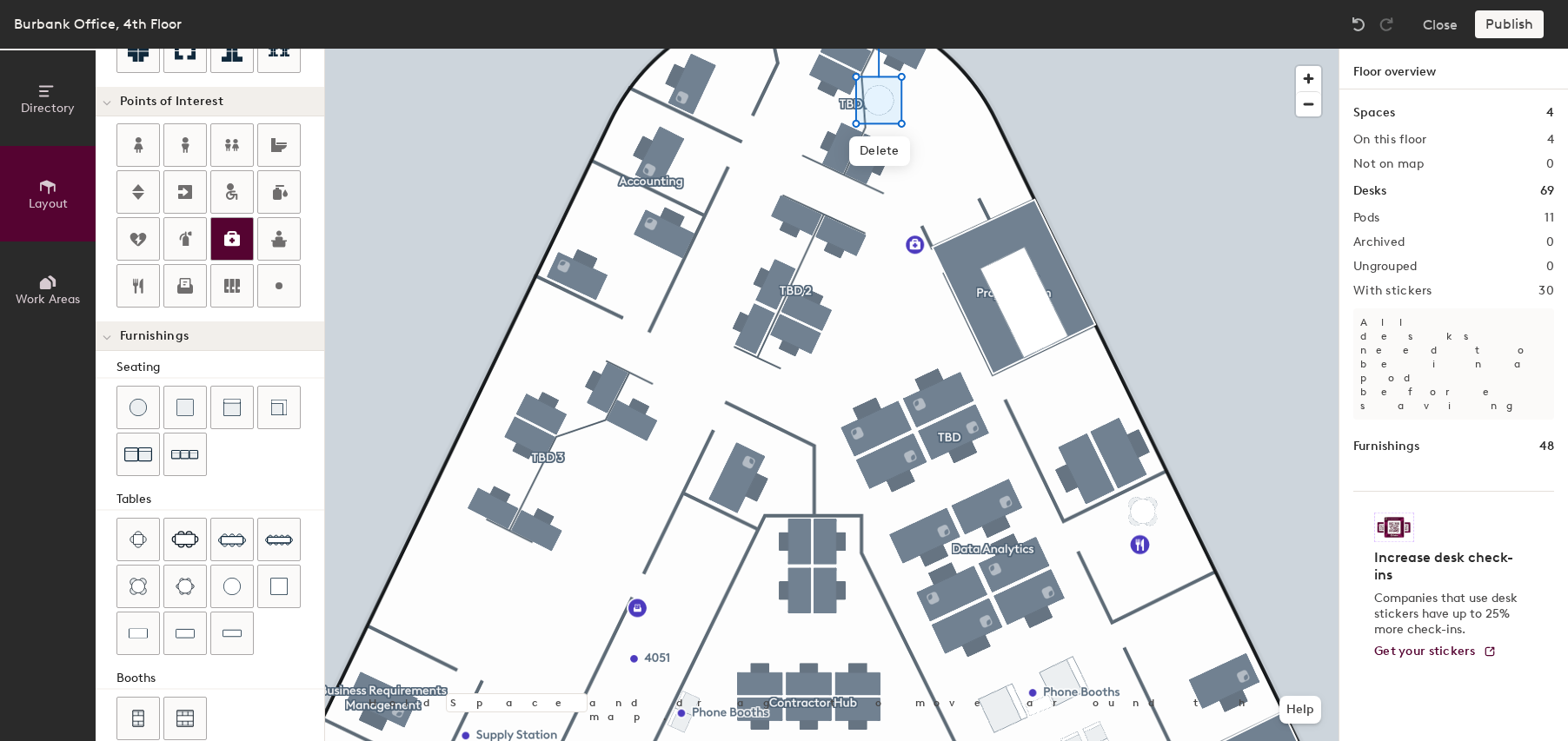
scroll to position [357, 0]
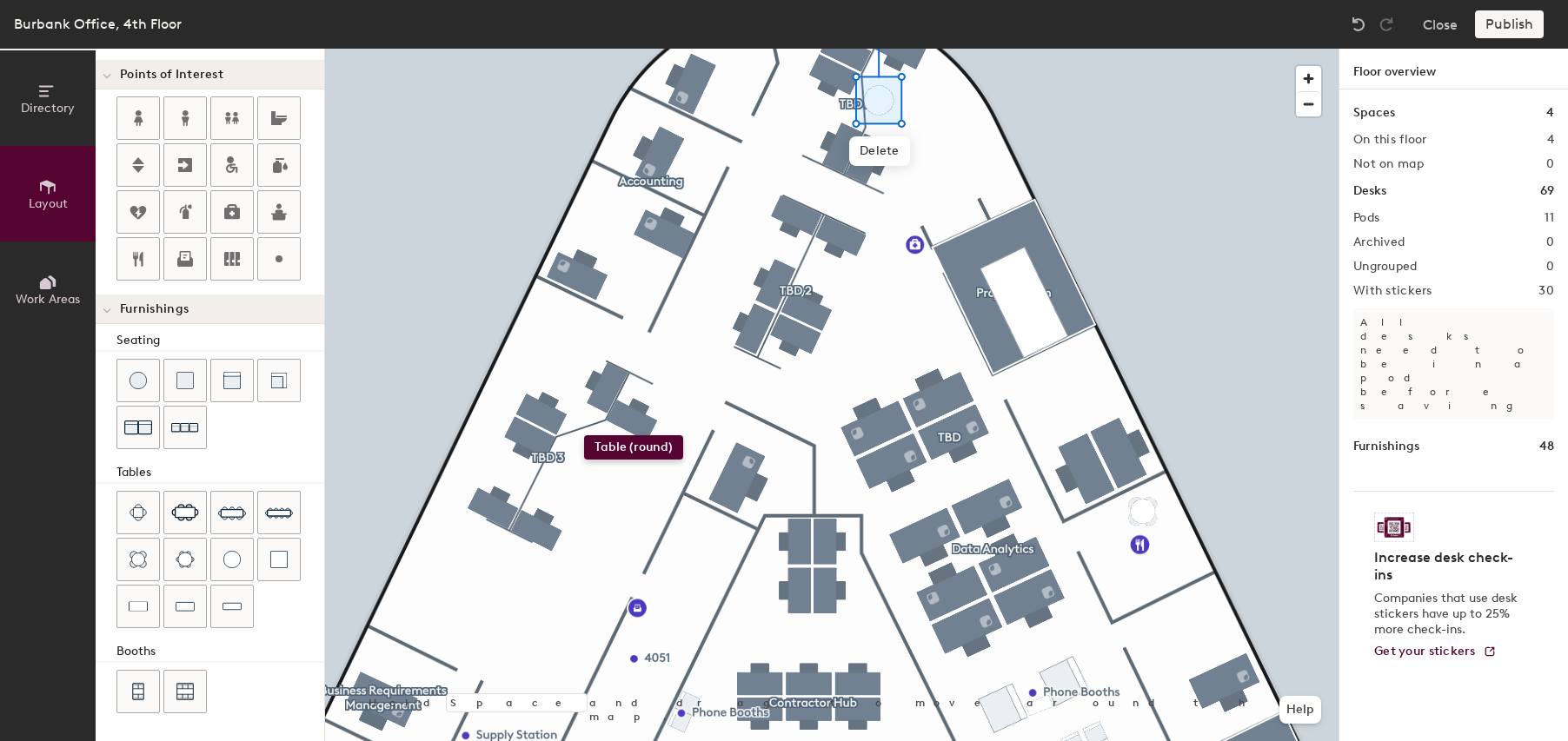
click at [584, 435] on div "Directory Layout Work Areas Layout Add space Resize Desks Points of Interest Fu…" at bounding box center [784, 394] width 1568 height 692
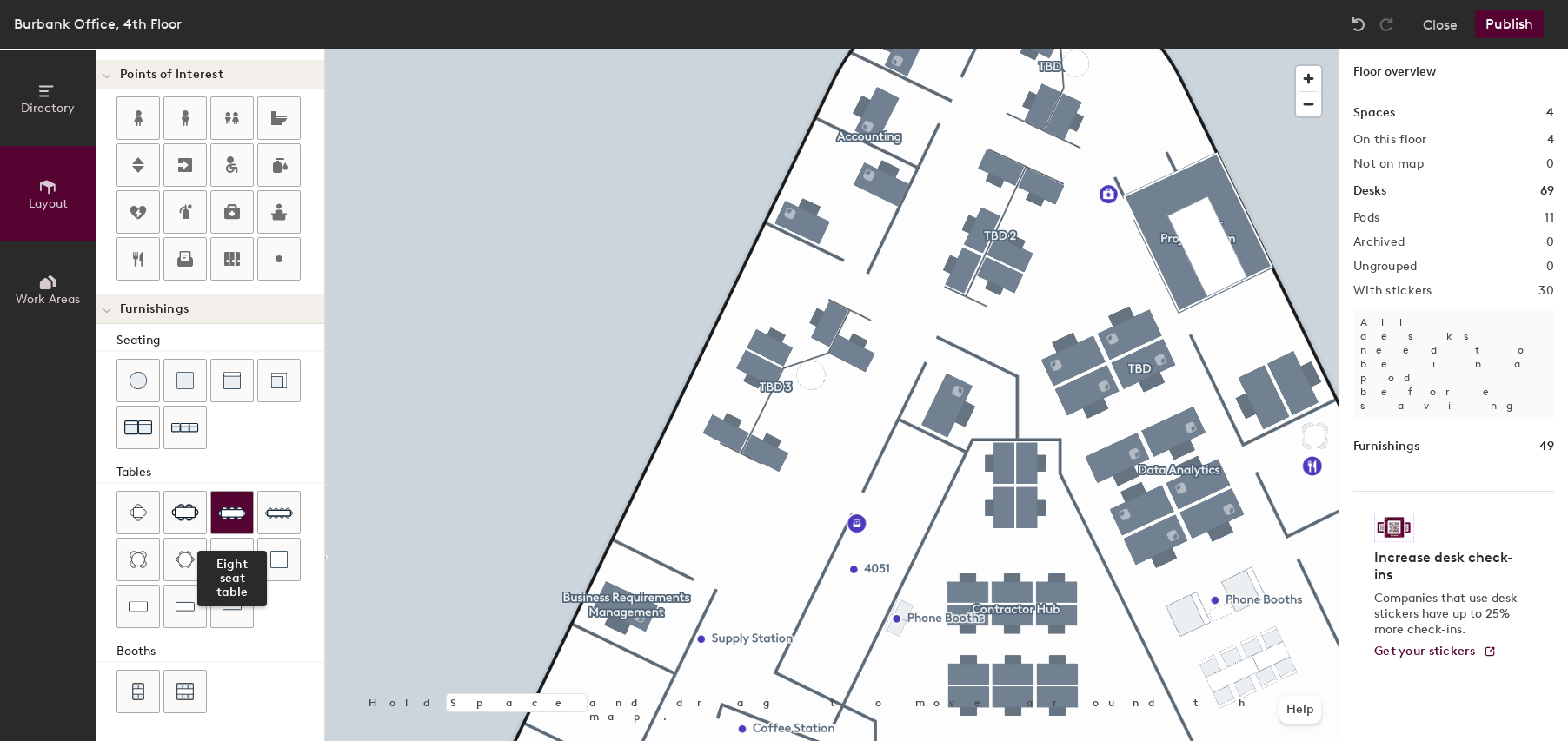
click at [231, 515] on img at bounding box center [232, 513] width 28 height 28
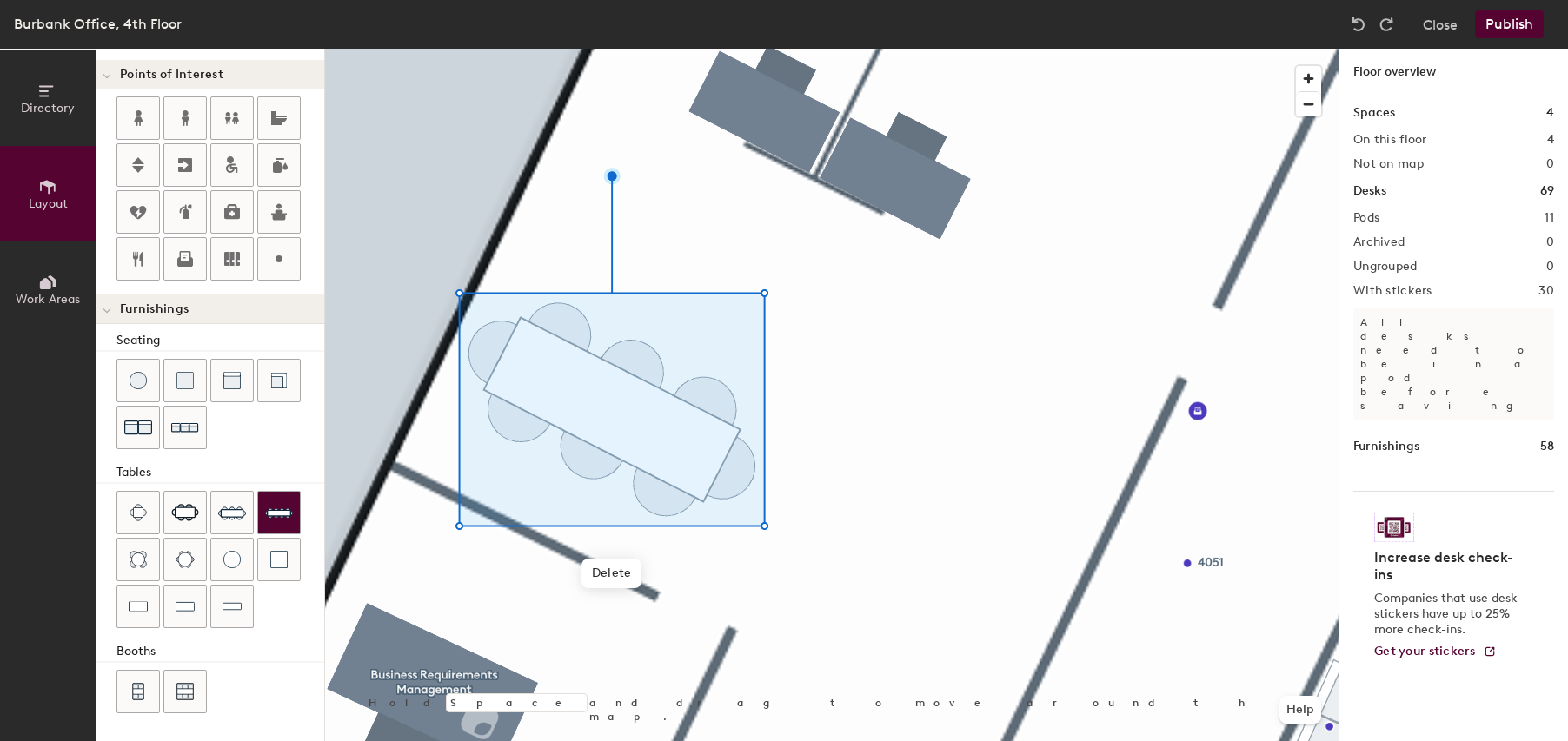
type input "40"
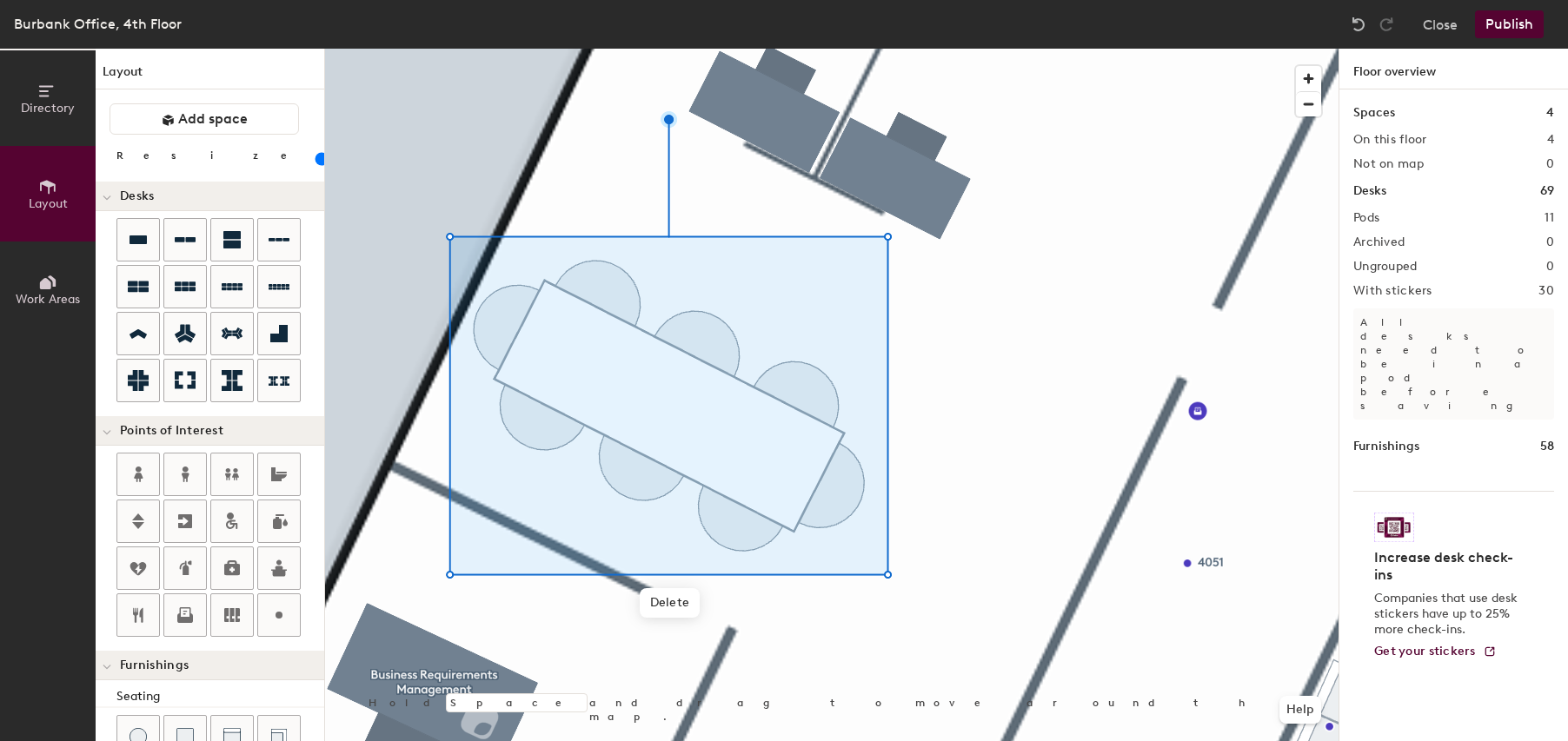
scroll to position [357, 0]
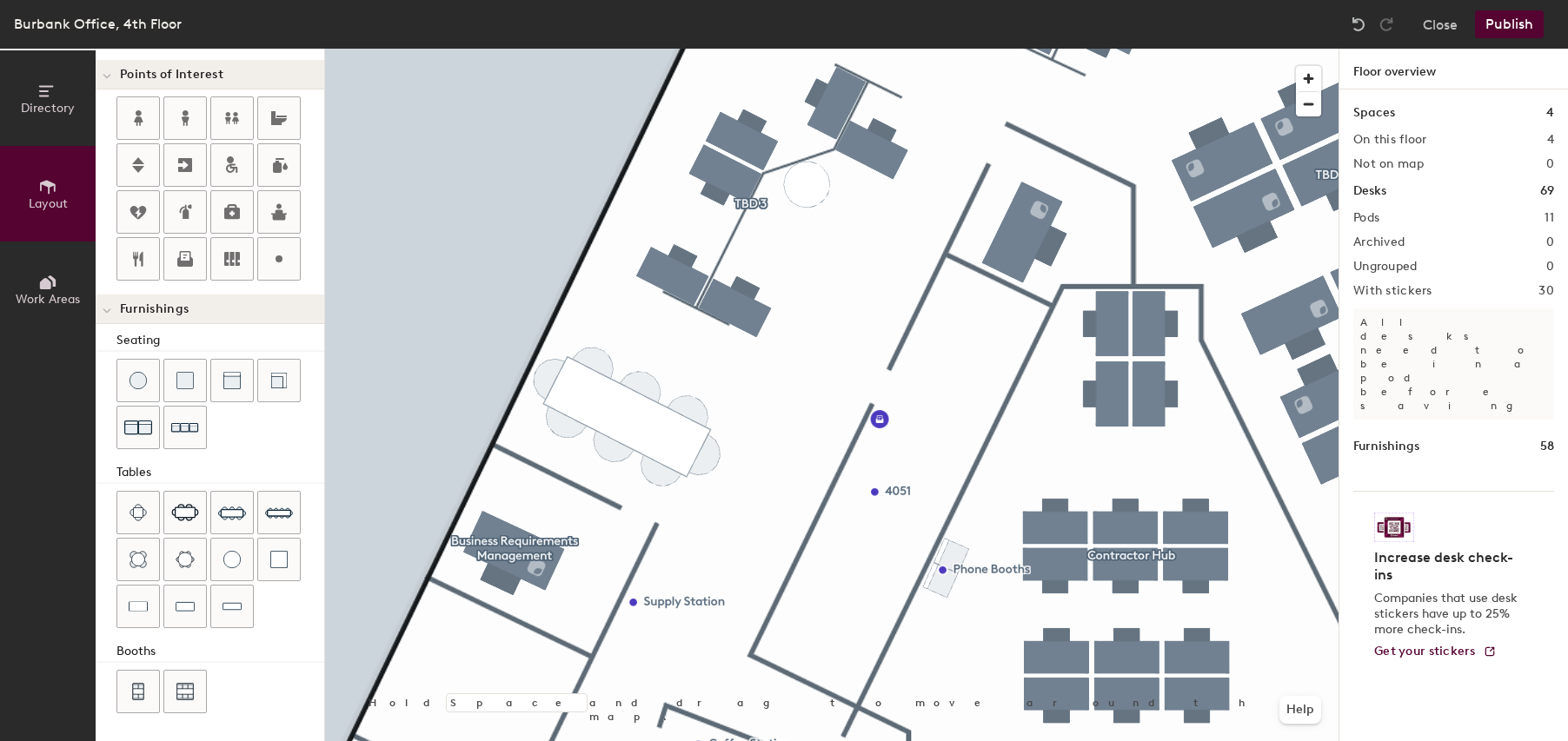
click at [1501, 22] on button "Publish" at bounding box center [1508, 24] width 69 height 28
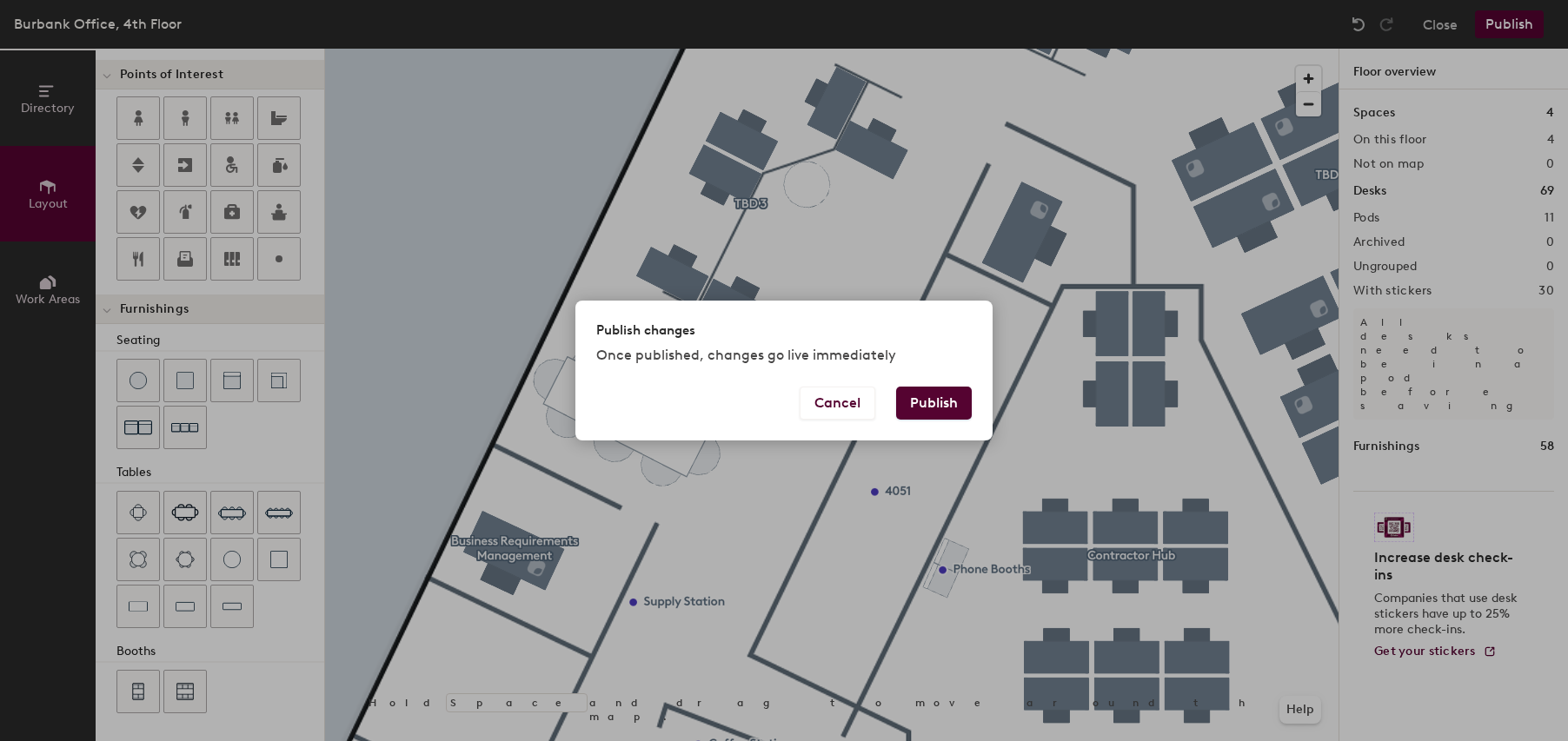
click at [937, 406] on button "Publish" at bounding box center [933, 402] width 76 height 33
type input "20"
